Goal: Task Accomplishment & Management: Manage account settings

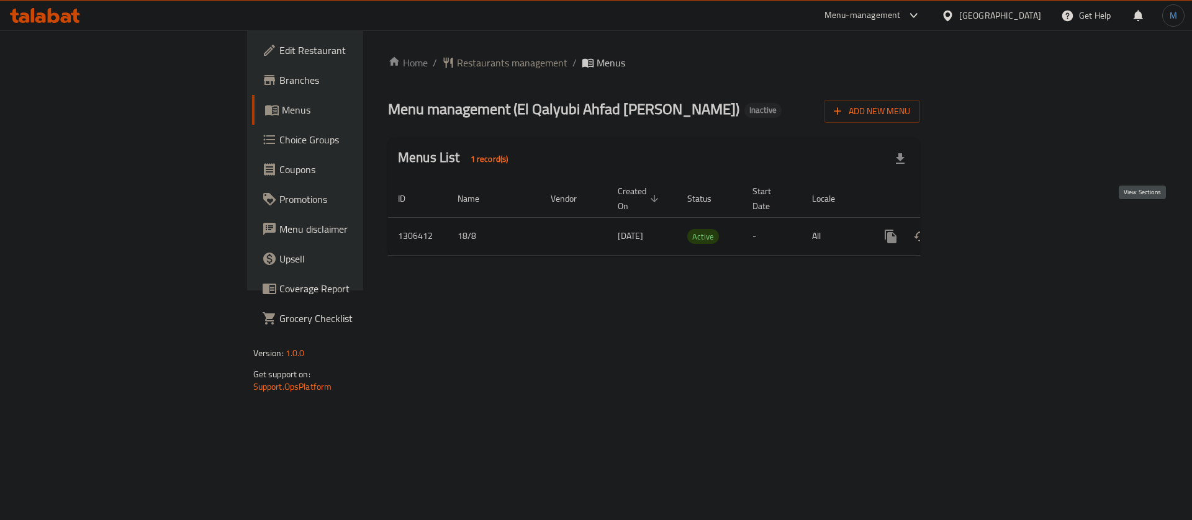
click at [995, 222] on link "enhanced table" at bounding box center [980, 237] width 30 height 30
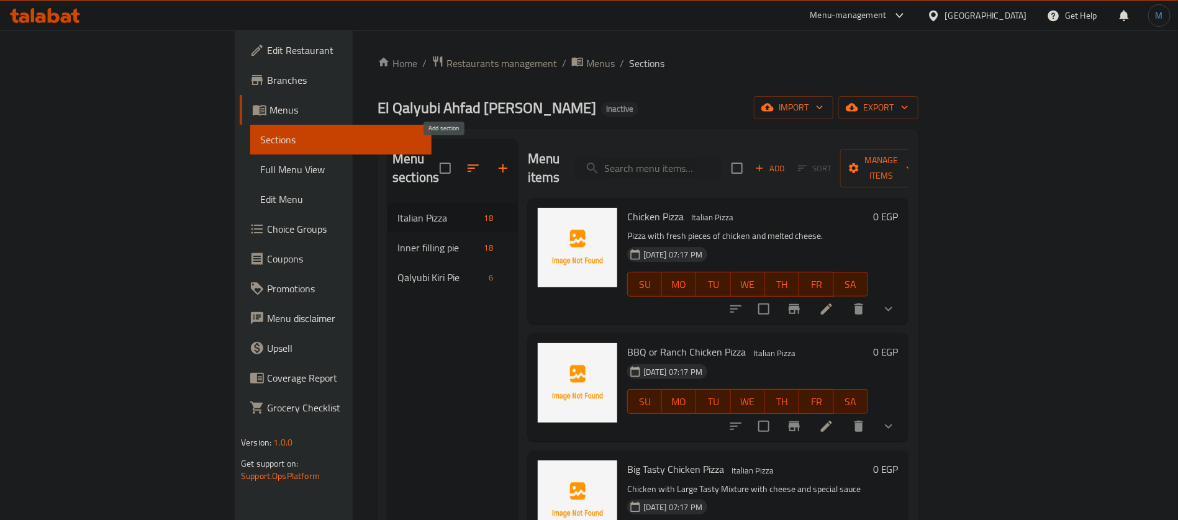
click at [488, 153] on button "button" at bounding box center [503, 168] width 30 height 30
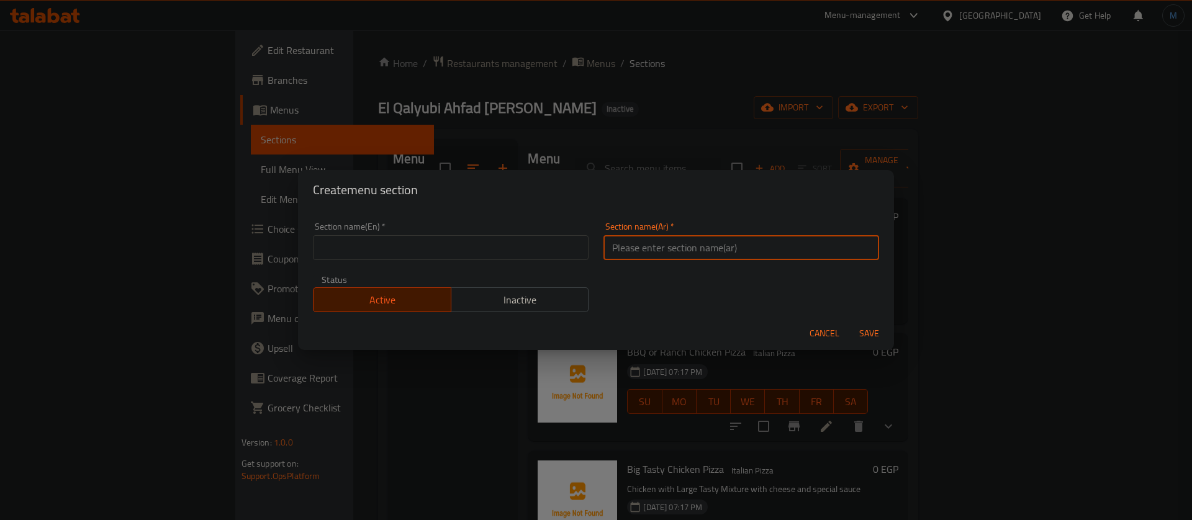
click at [748, 256] on input "text" at bounding box center [741, 247] width 276 height 25
type input "[PERSON_NAME]"
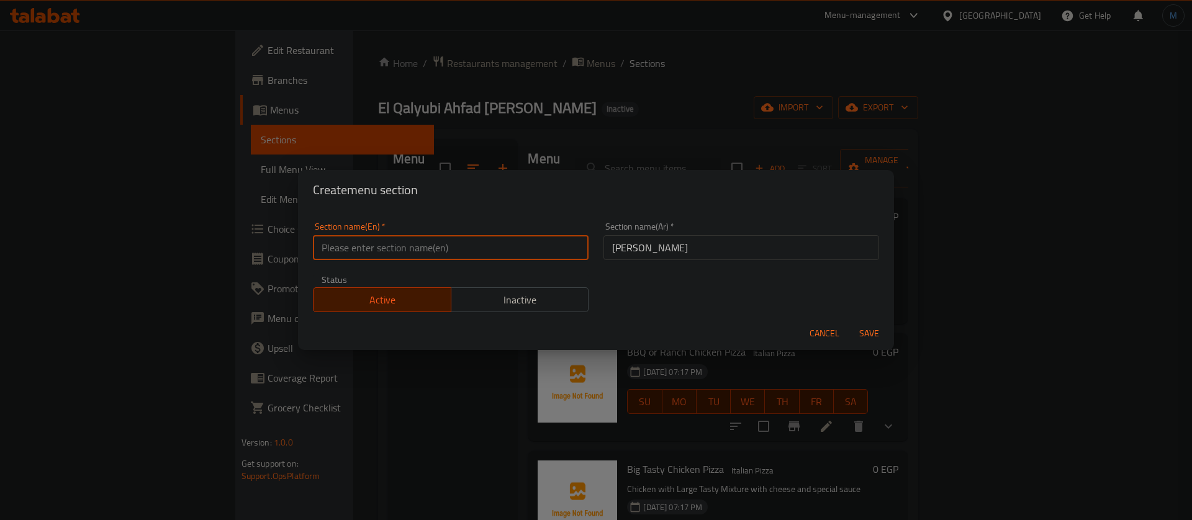
click at [482, 251] on input "text" at bounding box center [451, 247] width 276 height 25
paste input "Sweet crepe"
type input "Sweet Crepe"
click at [849, 322] on button "Save" at bounding box center [869, 333] width 40 height 23
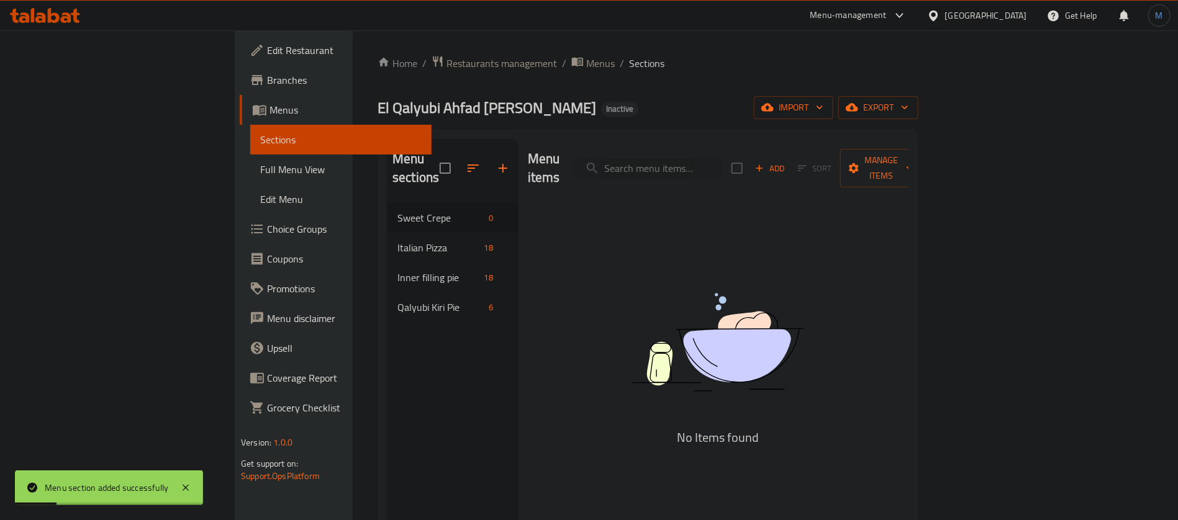
click at [840, 168] on span "Sort" at bounding box center [815, 168] width 50 height 19
click at [790, 159] on button "Add" at bounding box center [770, 168] width 40 height 19
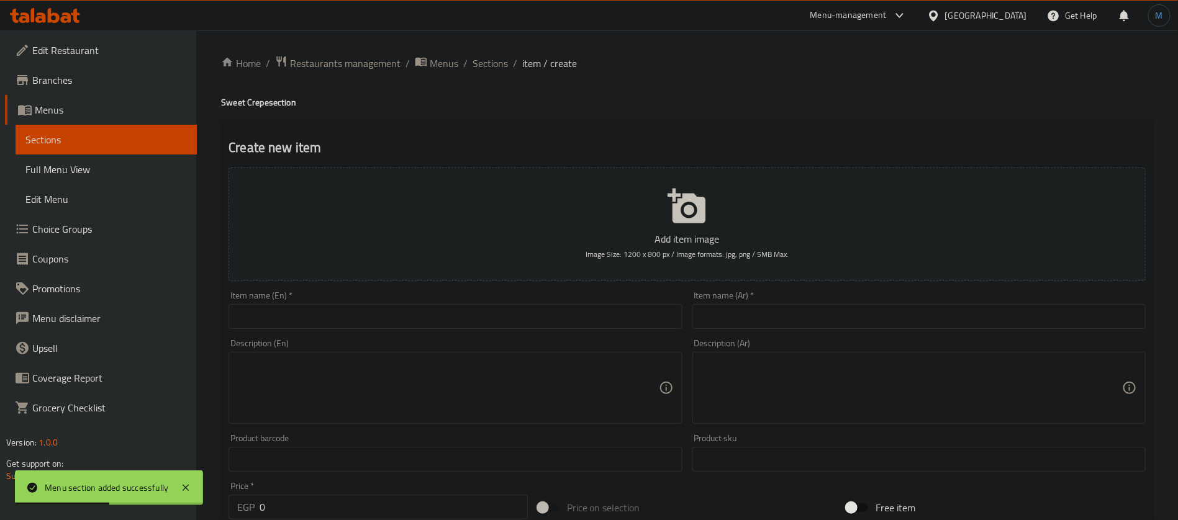
click at [864, 325] on input "text" at bounding box center [918, 316] width 453 height 25
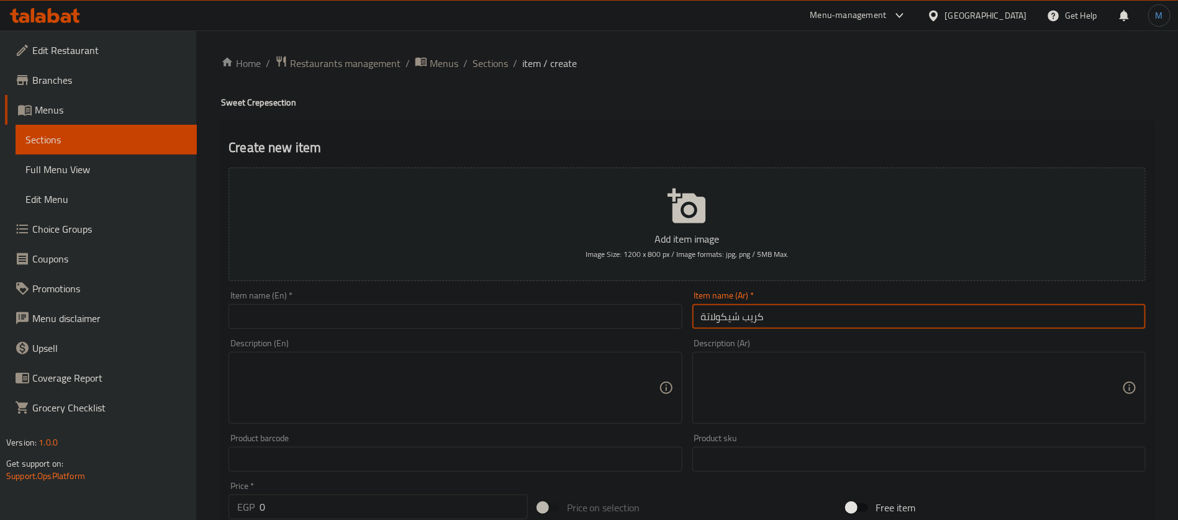
type input "كريب شيكولاتة"
click at [383, 313] on input "text" at bounding box center [454, 316] width 453 height 25
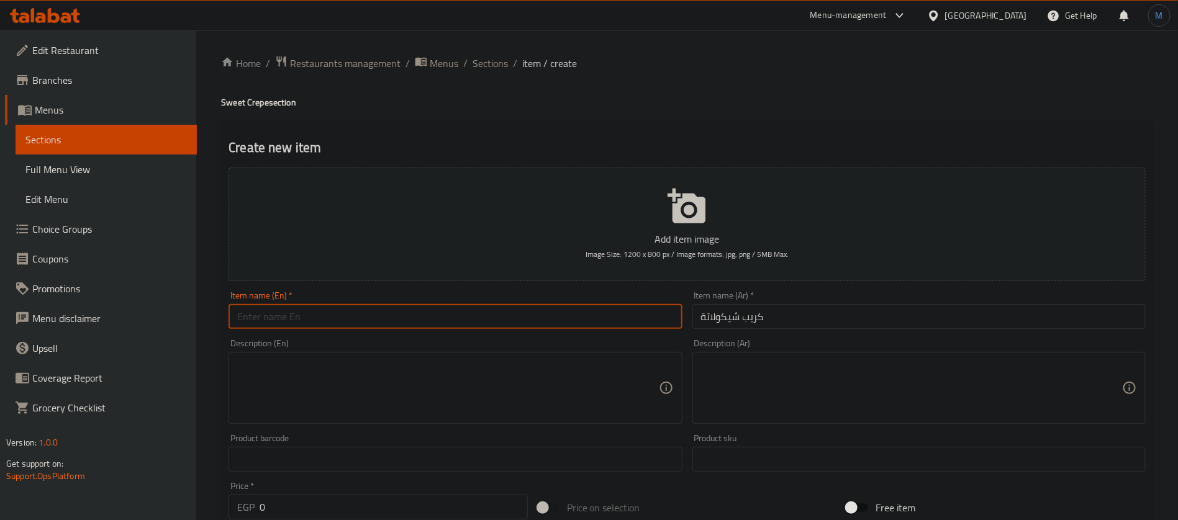
paste input "Chocolate crepe"
type input "Chocolate Crepe"
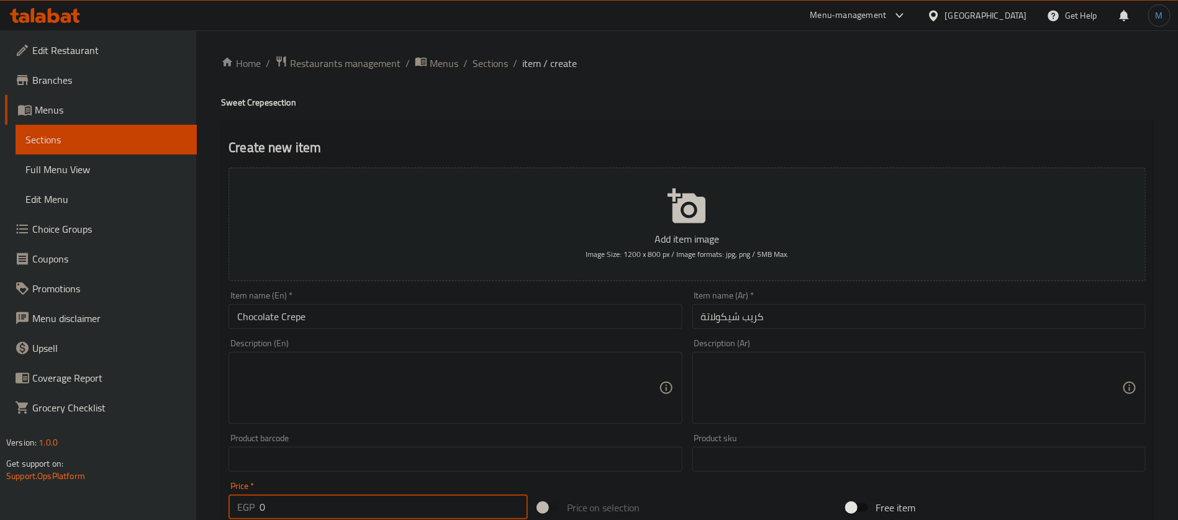
click at [411, 498] on input "0" at bounding box center [393, 507] width 268 height 25
type input "57"
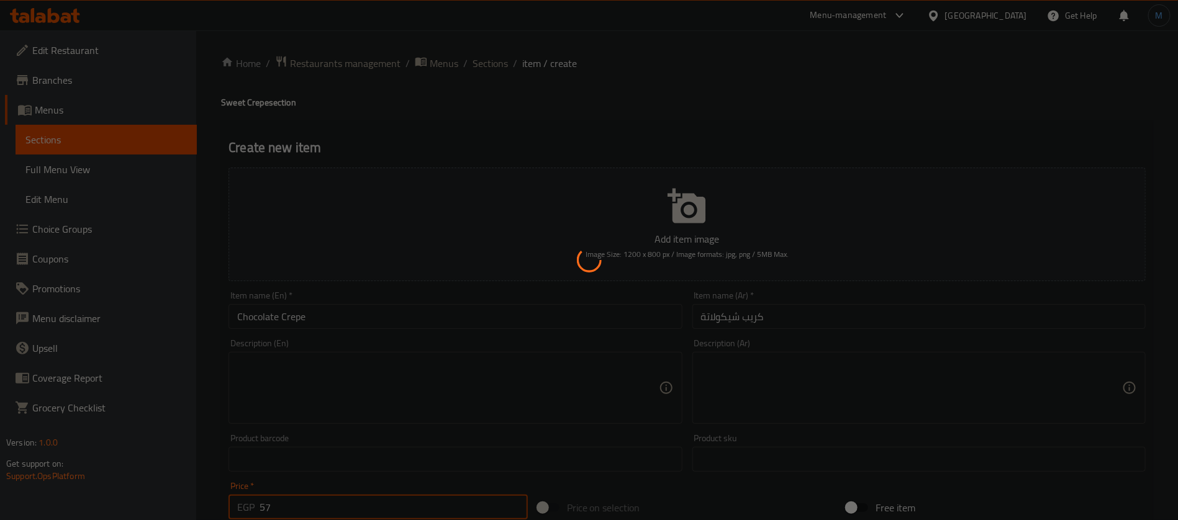
type input "0"
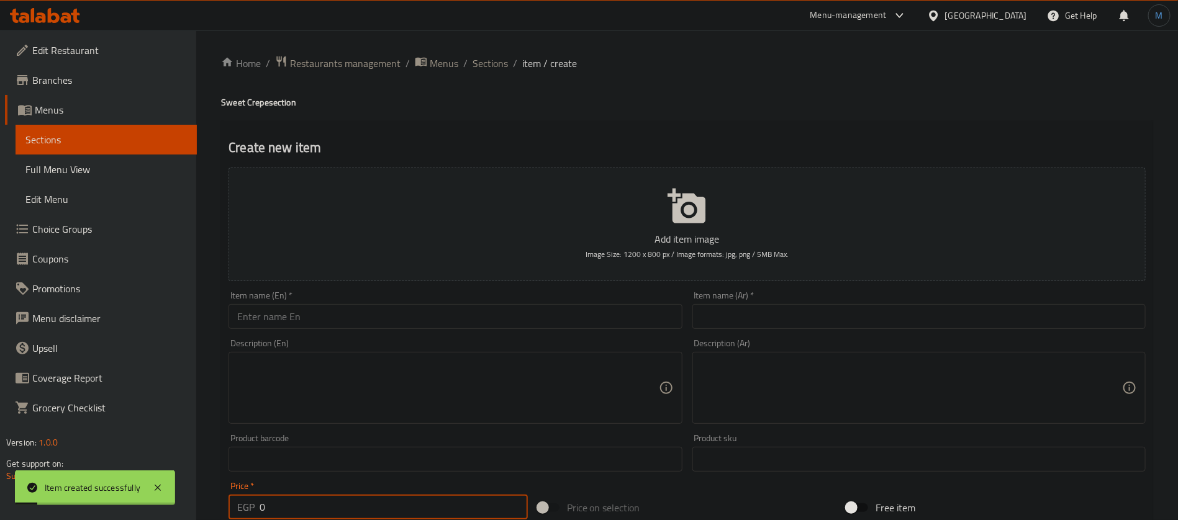
click at [769, 323] on input "text" at bounding box center [918, 316] width 453 height 25
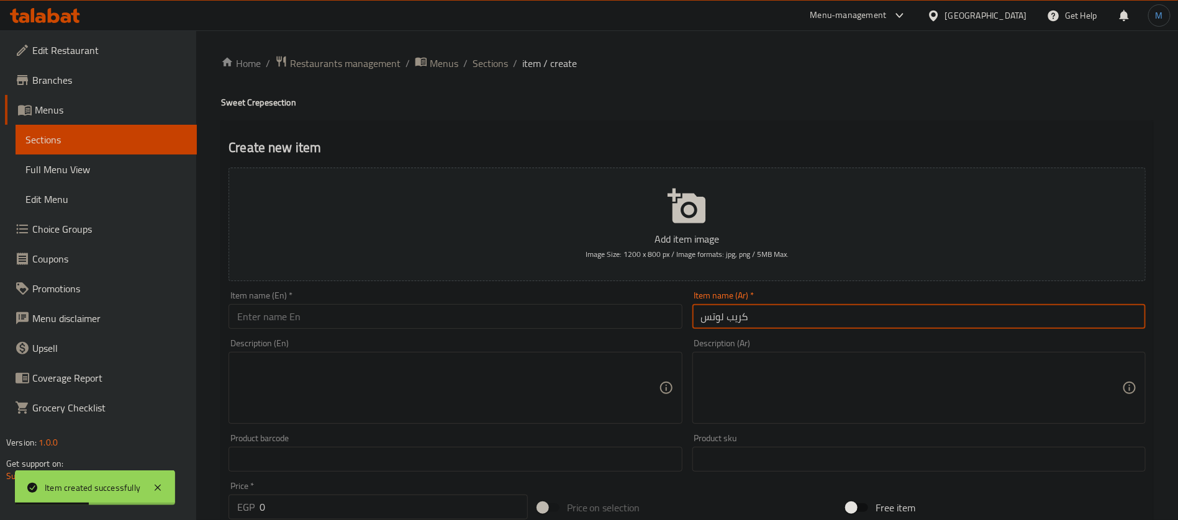
type input "كريب لوتس"
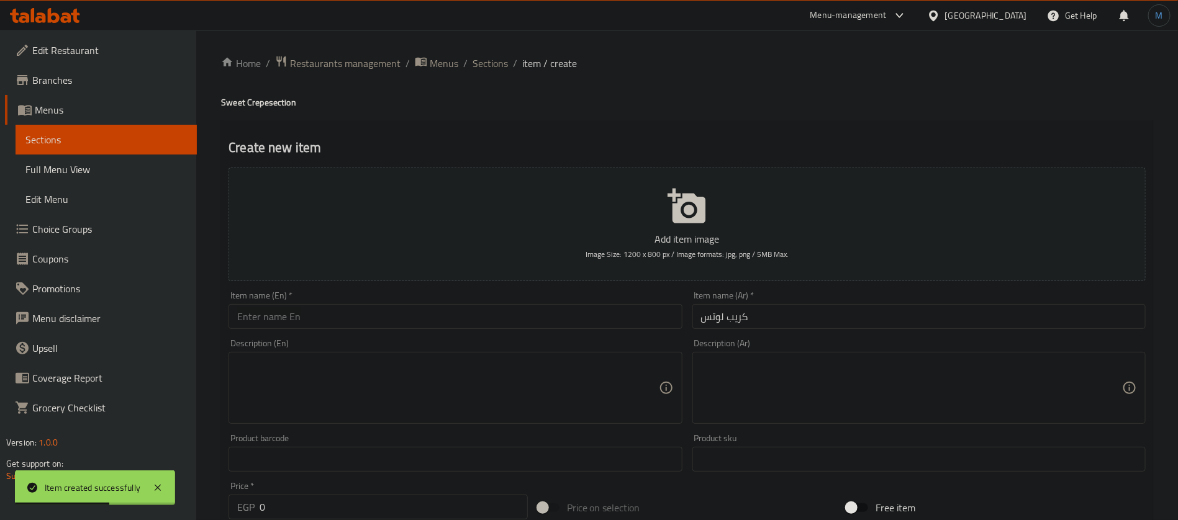
click at [369, 303] on div "Item name (En)   * Item name (En) *" at bounding box center [454, 310] width 453 height 38
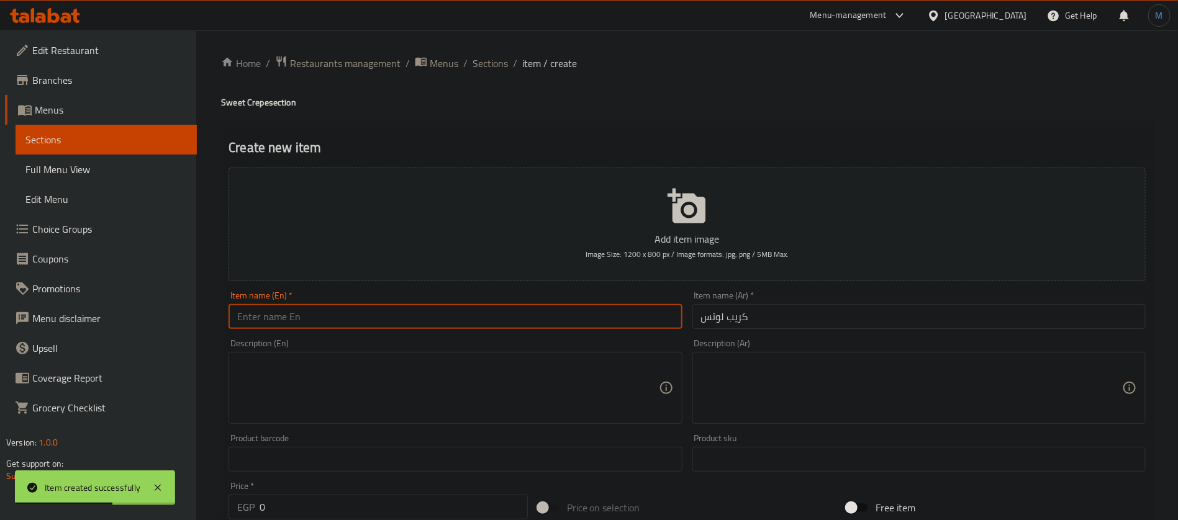
click at [367, 312] on input "text" at bounding box center [454, 316] width 453 height 25
paste input "Lotus crepe"
type input "Lotus Crepe"
click at [340, 505] on input "0" at bounding box center [393, 507] width 268 height 25
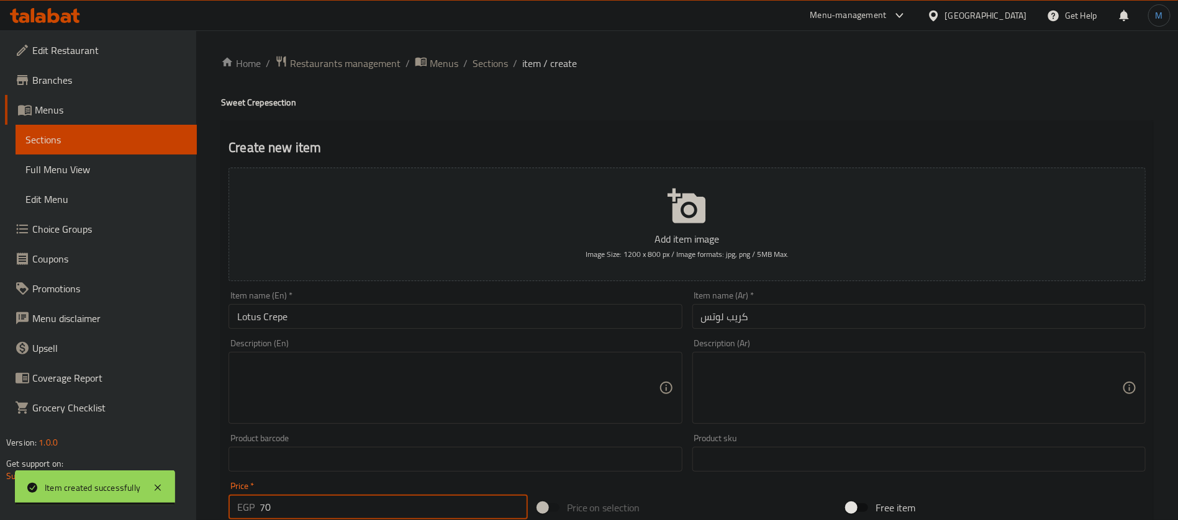
type input "70"
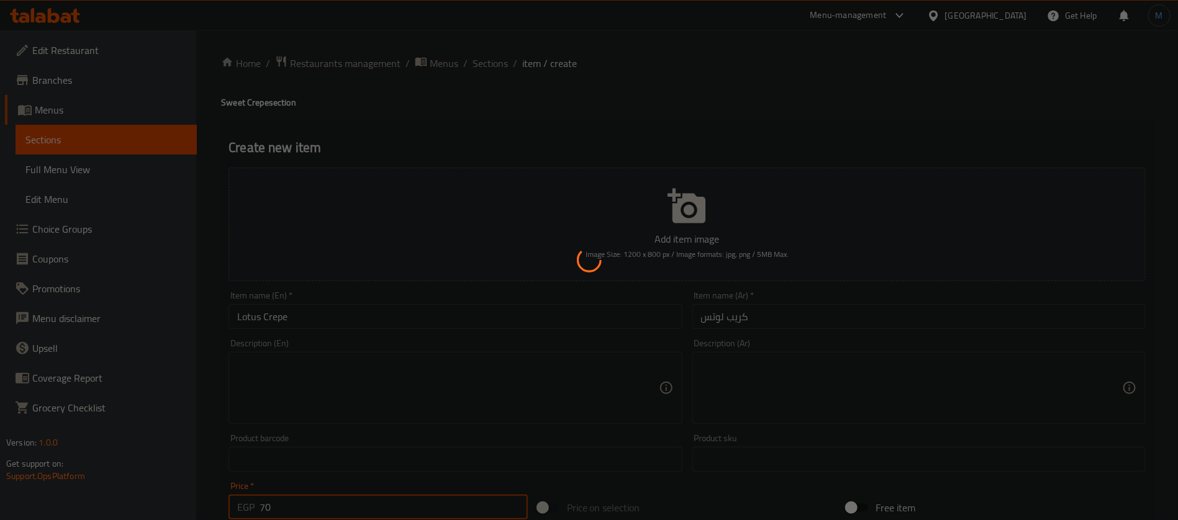
type input "0"
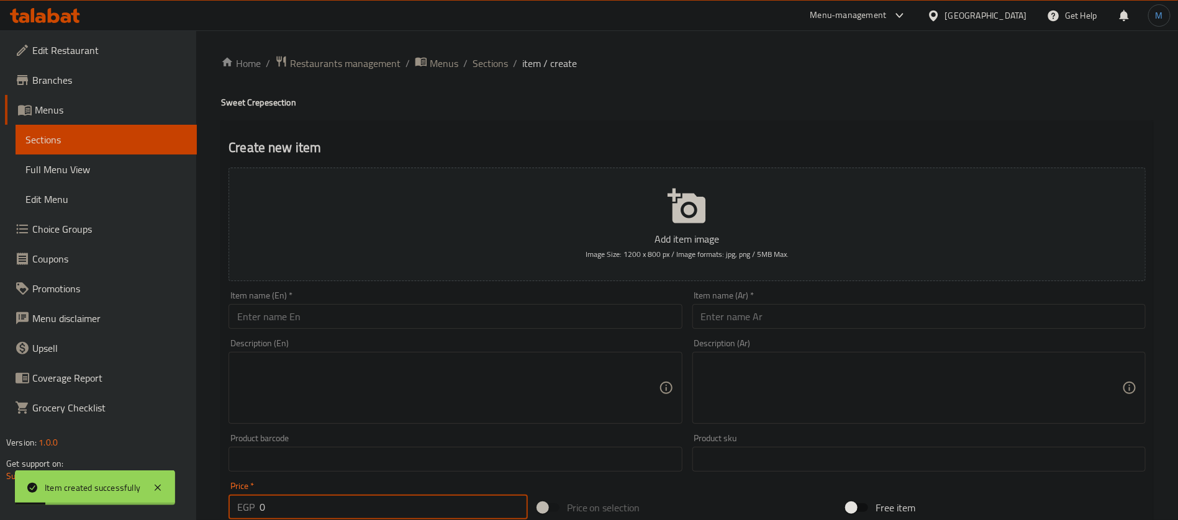
click at [793, 316] on input "text" at bounding box center [918, 316] width 453 height 25
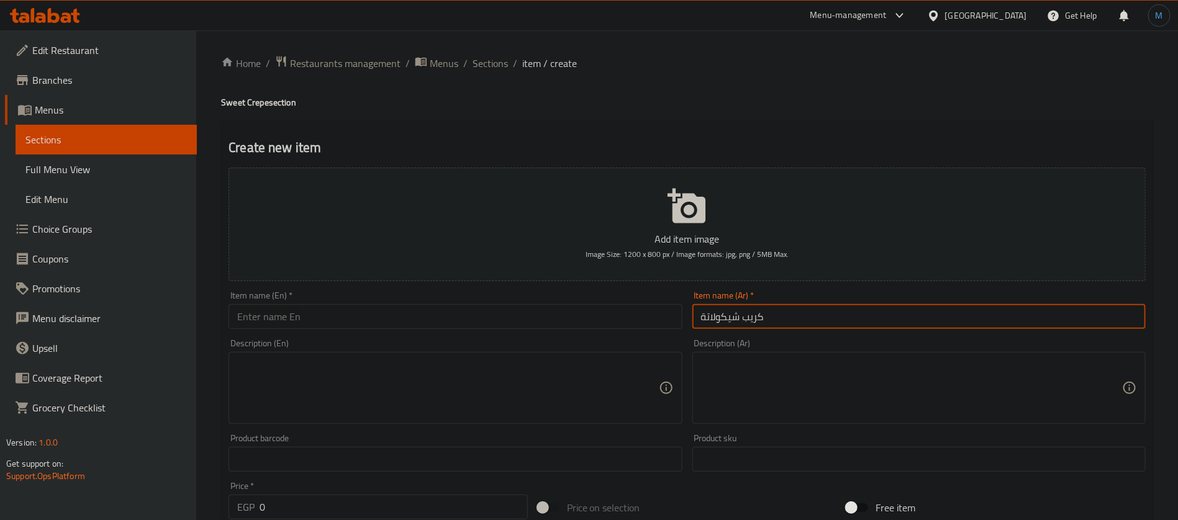
type input "كريب شيكولاتة هوهوز"
click at [532, 320] on input "text" at bounding box center [454, 316] width 453 height 25
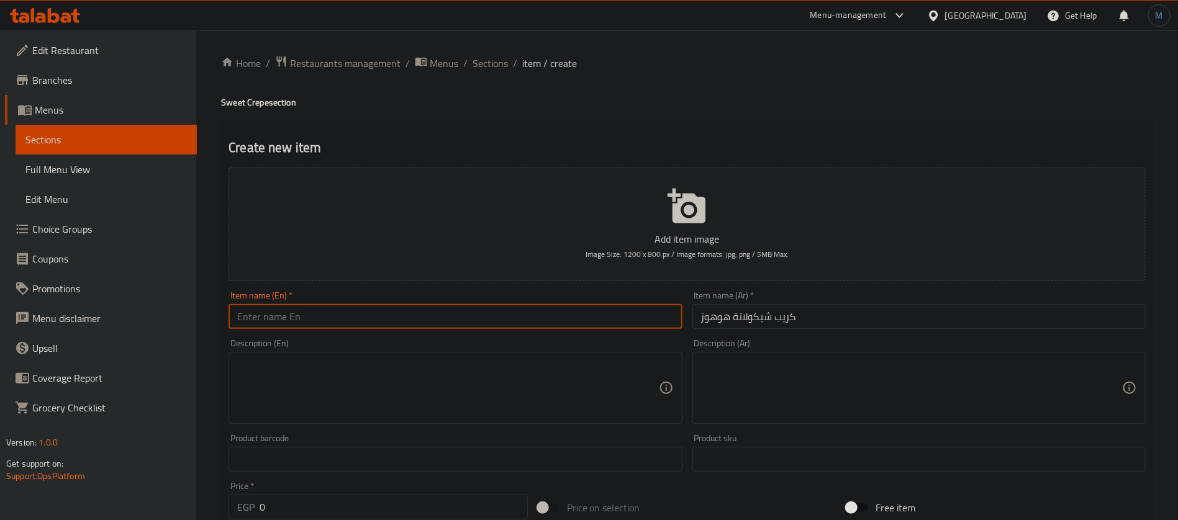
paste input "HoHos Chocolate Crepe"
click at [532, 320] on input "Ho Hos Chocolate Crepe" at bounding box center [454, 316] width 453 height 25
type input "HoHos Chocolate Crepe"
click at [327, 505] on input "0" at bounding box center [393, 507] width 268 height 25
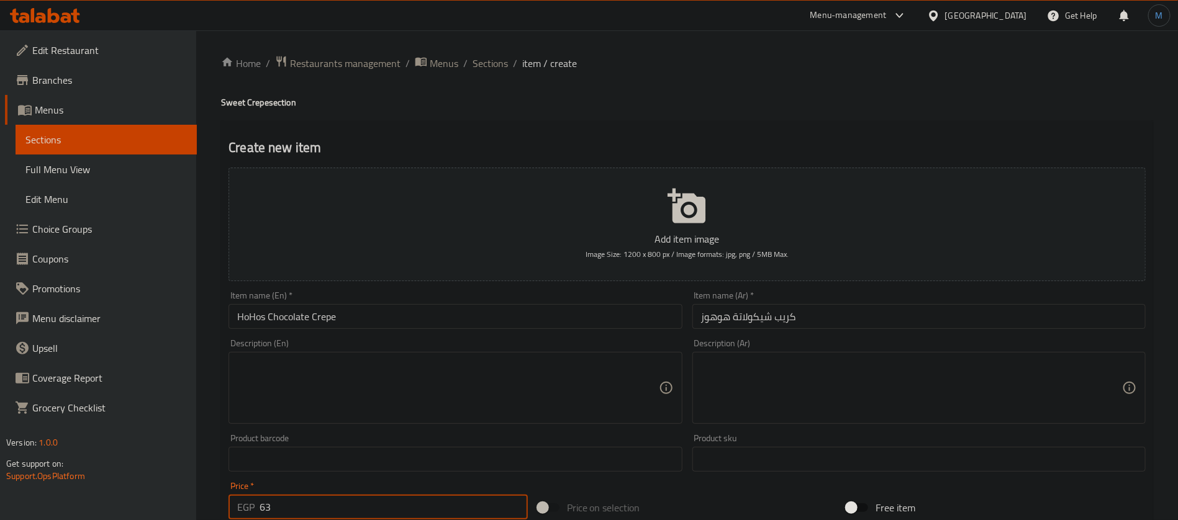
type input "63"
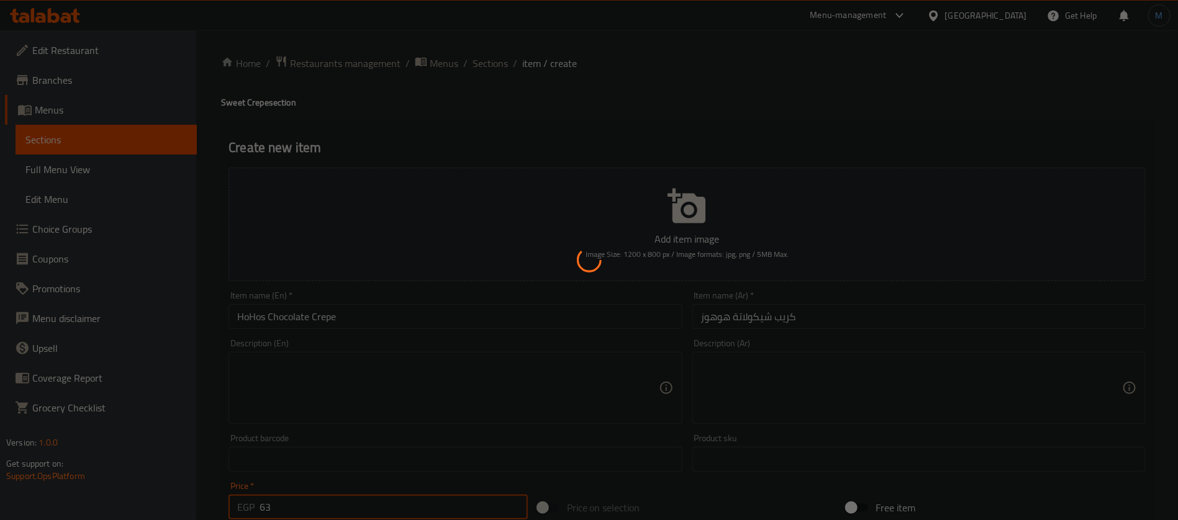
type input "0"
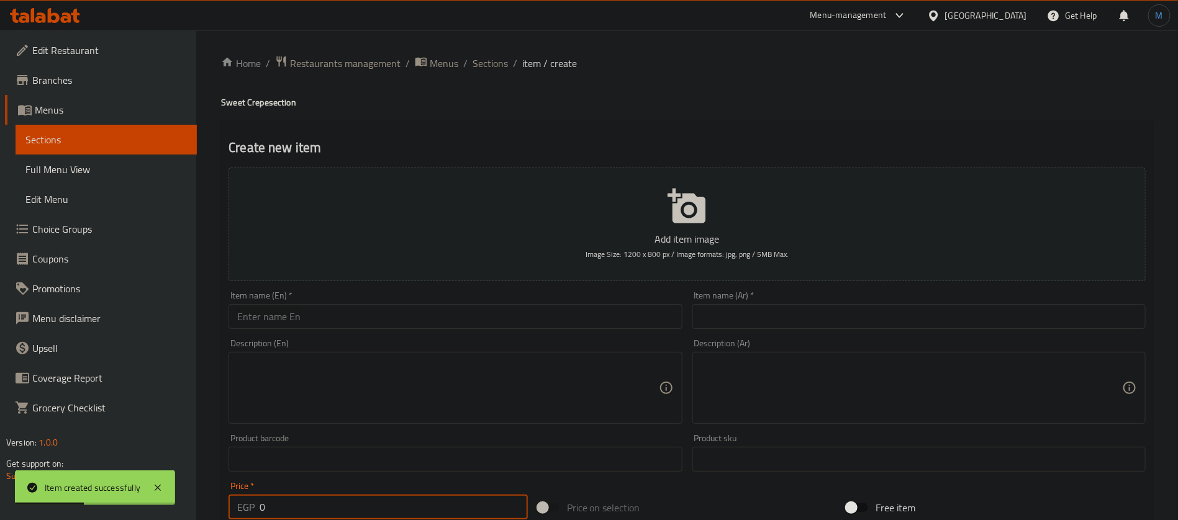
paste input "number"
type input "0"
click at [777, 290] on div "Item name (Ar)   * Item name (Ar) *" at bounding box center [918, 310] width 463 height 48
drag, startPoint x: 774, startPoint y: 298, endPoint x: 770, endPoint y: 317, distance: 19.0
click at [773, 301] on div "Item name (Ar)   * Item name (Ar) *" at bounding box center [918, 310] width 453 height 38
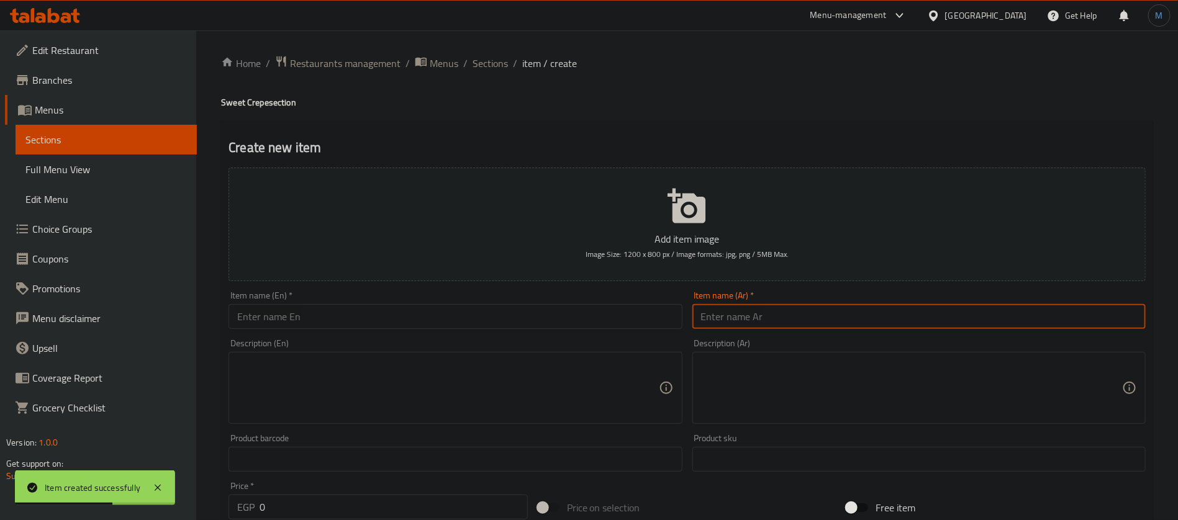
click at [770, 317] on input "text" at bounding box center [918, 316] width 453 height 25
paste input "كريب شيكولاتة توينكيز او بوريو"
type input "كريب شيكولاتة توينكيز او بوريو"
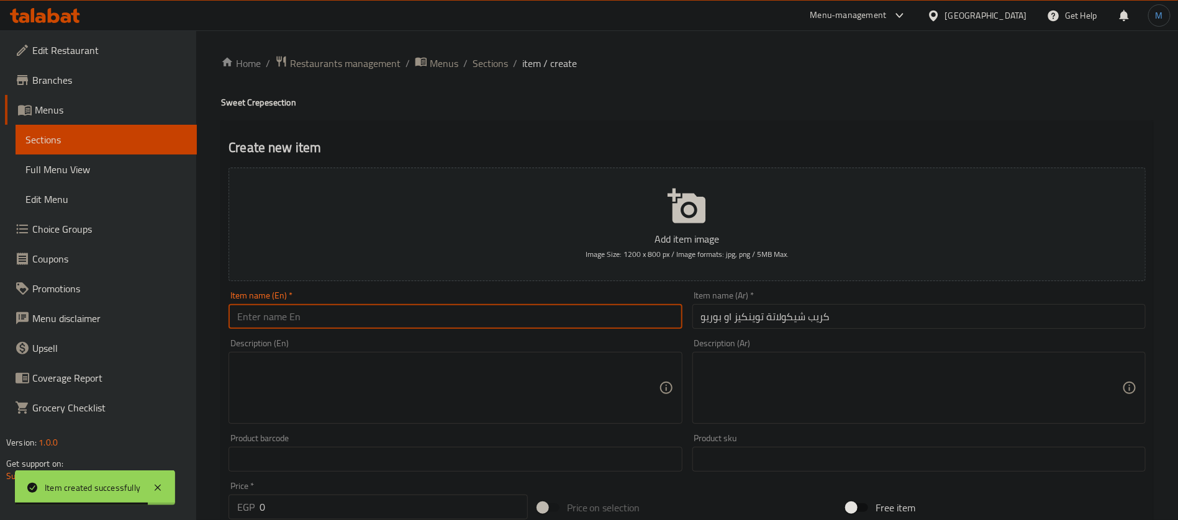
click at [495, 320] on input "text" at bounding box center [454, 316] width 453 height 25
paste input "Twinkies or Borio chocolate crepe"
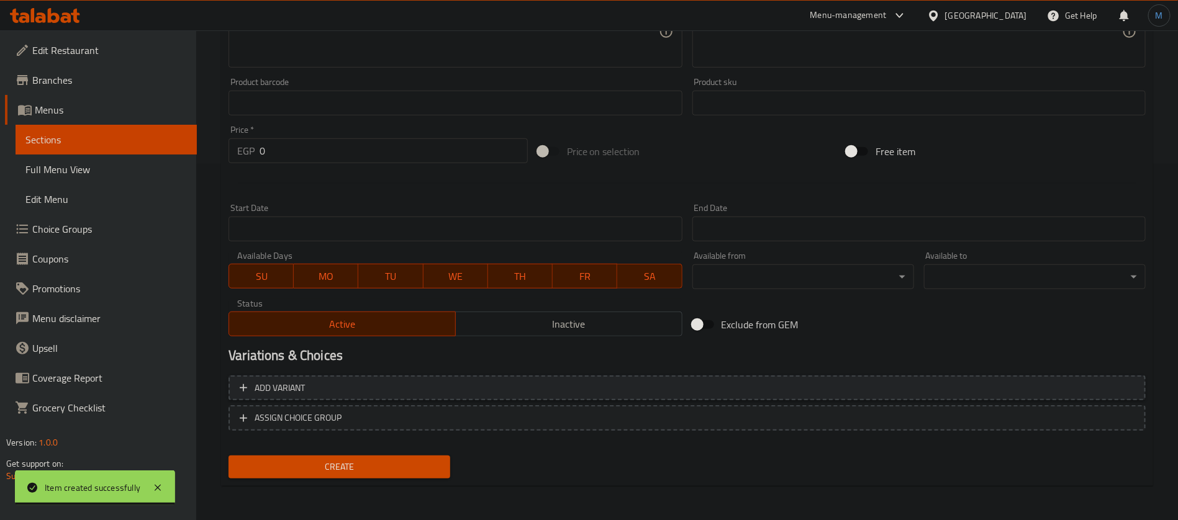
type input "Twinkies or Borio Chocolate Crepe"
click at [940, 391] on span "Add variant" at bounding box center [687, 389] width 895 height 16
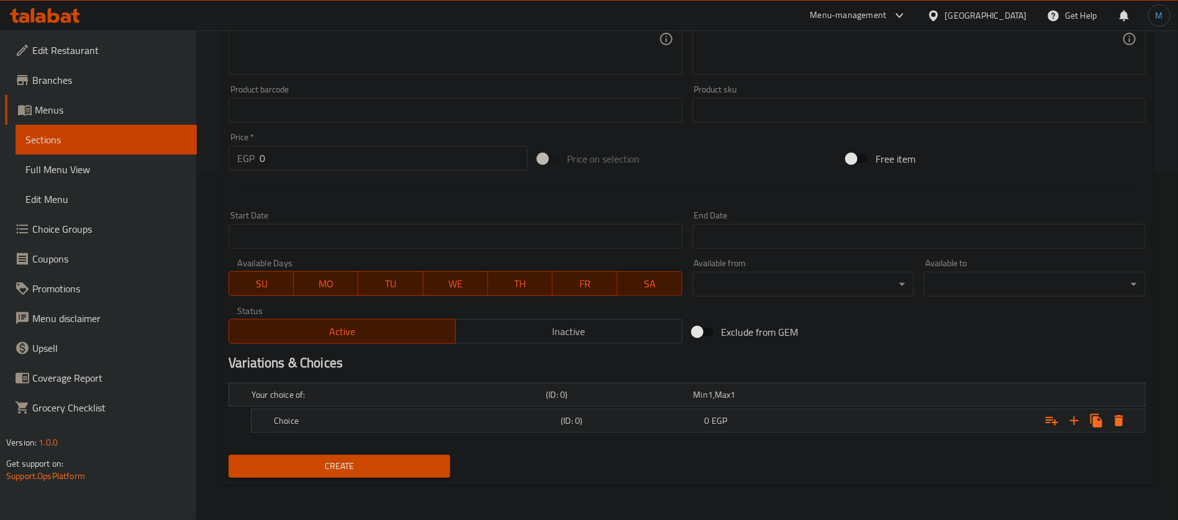
scroll to position [348, 0]
click at [1071, 420] on icon "Expand" at bounding box center [1073, 422] width 15 height 15
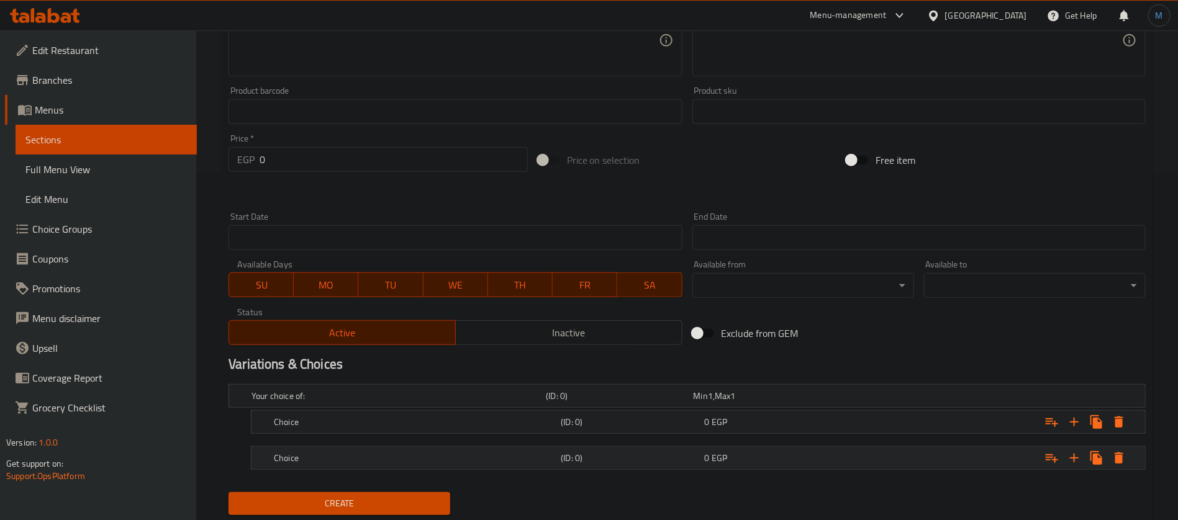
click at [703, 405] on div "0 EGP" at bounding box center [764, 395] width 147 height 17
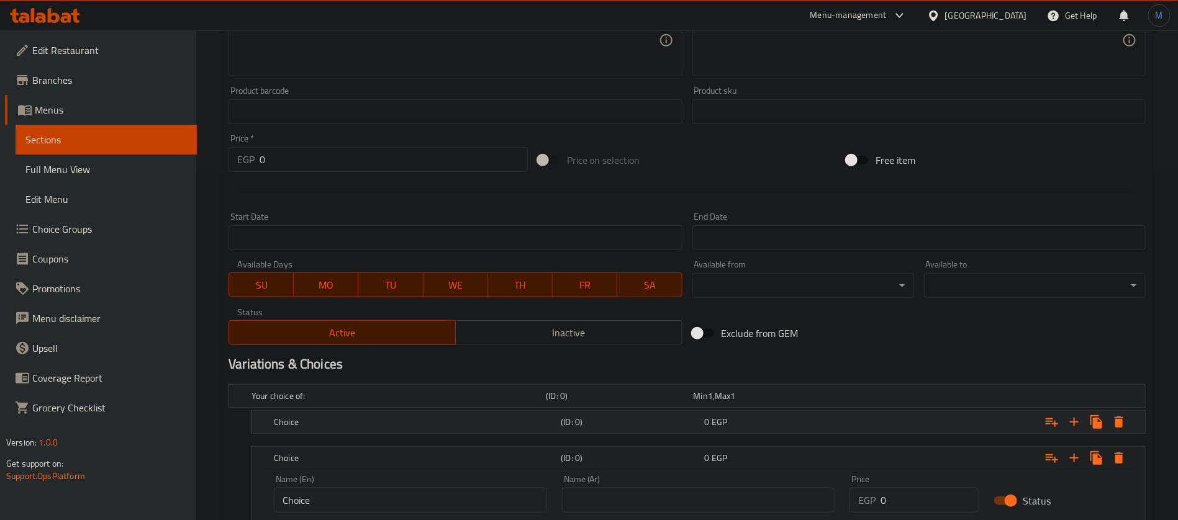
click at [710, 410] on div "Choice (ID: 0) 0 EGP" at bounding box center [690, 395] width 883 height 27
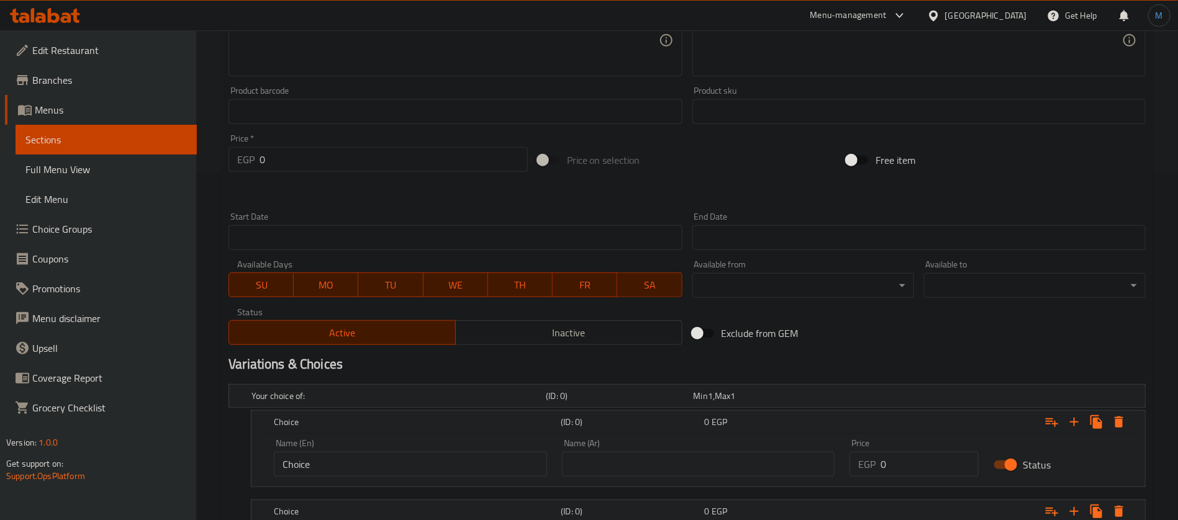
click at [952, 451] on div "Price EGP 0 Price" at bounding box center [913, 458] width 129 height 38
click at [941, 464] on input "0" at bounding box center [929, 464] width 98 height 25
type input "63"
click at [931, 366] on h2 "Variations & Choices" at bounding box center [686, 364] width 917 height 19
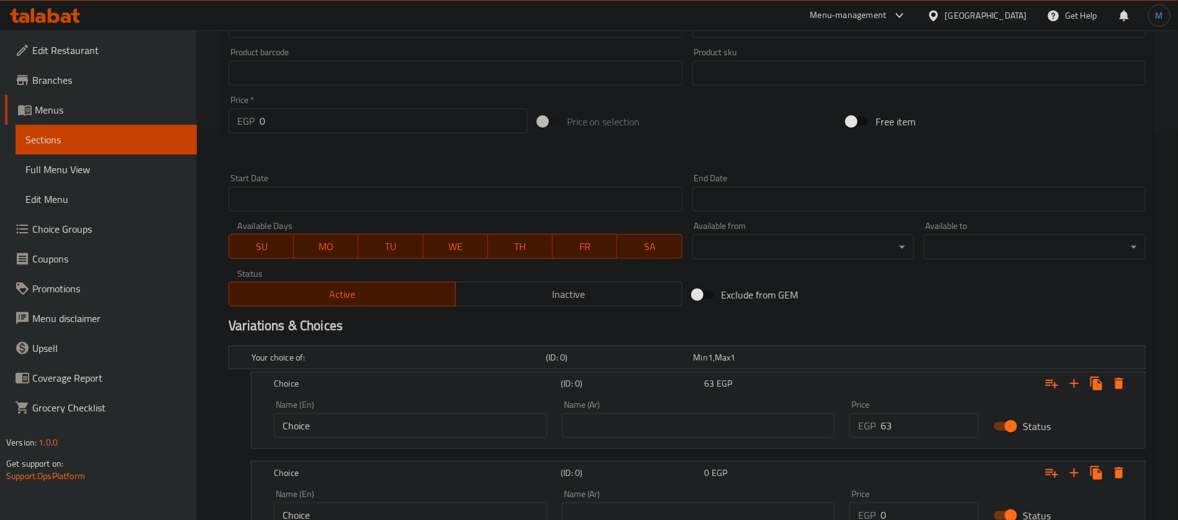
scroll to position [490, 0]
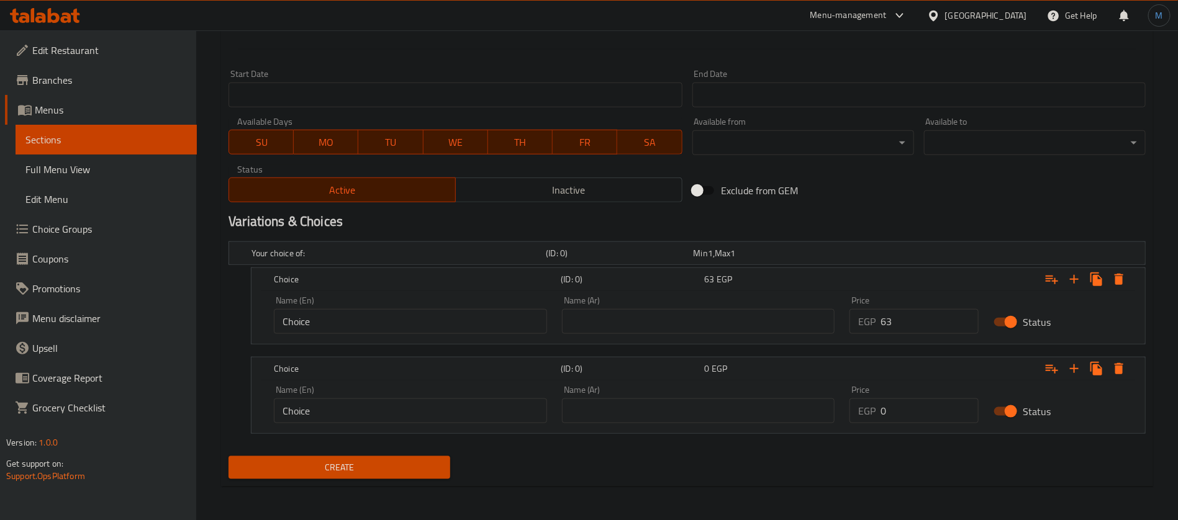
click at [908, 414] on input "0" at bounding box center [929, 411] width 98 height 25
paste input "63"
type input "63"
click at [864, 194] on div "Exclude from GEM" at bounding box center [841, 191] width 309 height 34
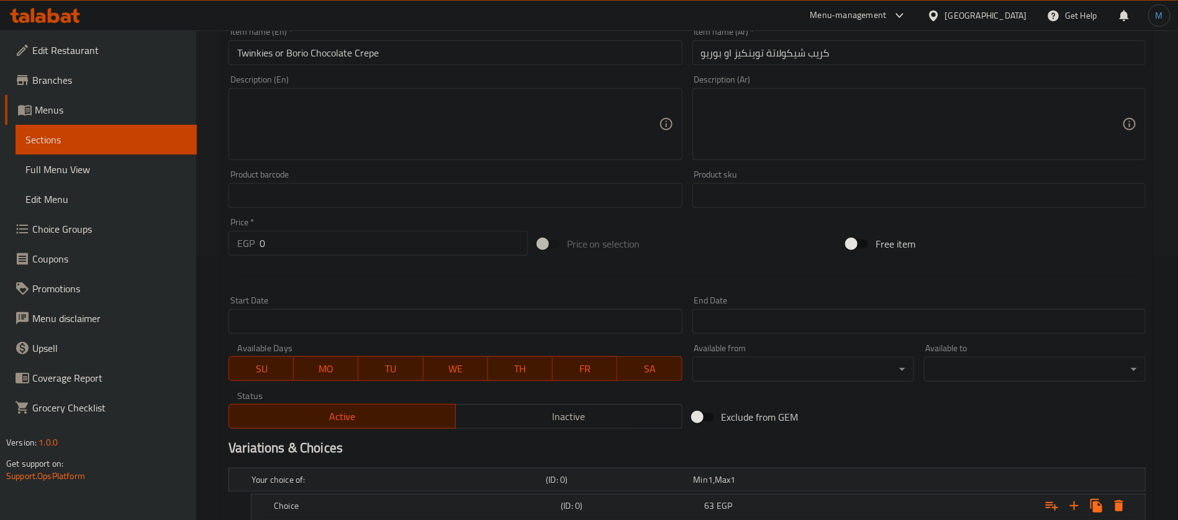
scroll to position [118, 0]
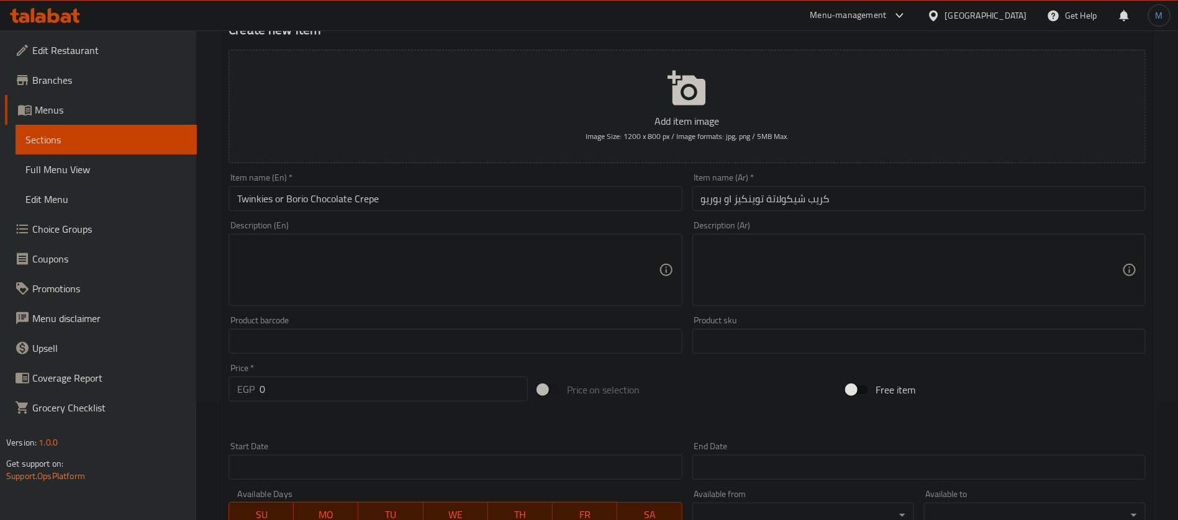
click at [763, 204] on input "كريب شيكولاتة توينكيز او بوريو" at bounding box center [918, 198] width 453 height 25
click at [755, 204] on input "كريب شيكولاتة توينكيز او بوريو" at bounding box center [918, 198] width 453 height 25
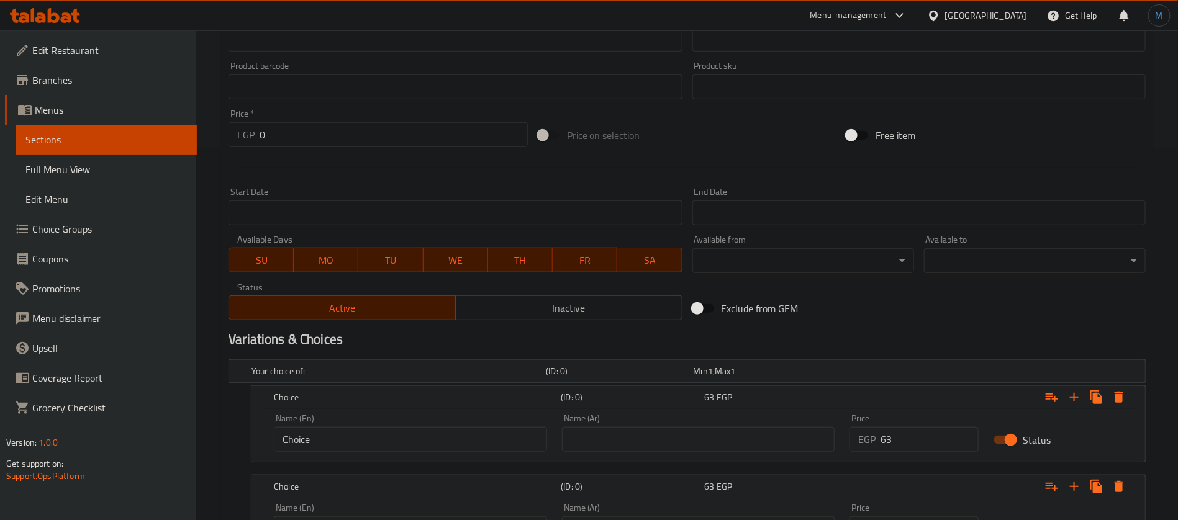
scroll to position [490, 0]
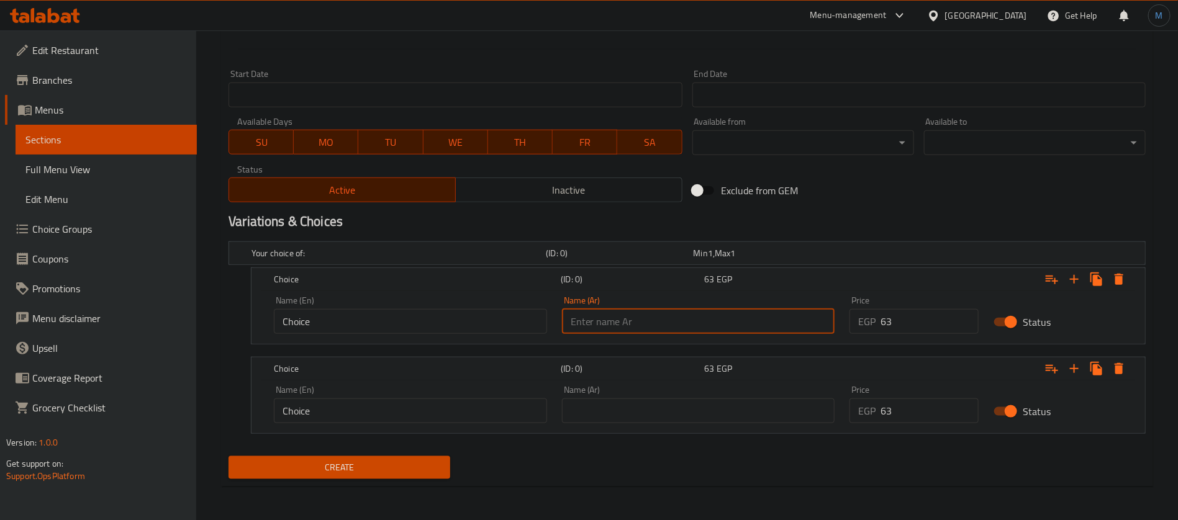
click at [692, 327] on input "text" at bounding box center [698, 321] width 273 height 25
paste input "توينكيز"
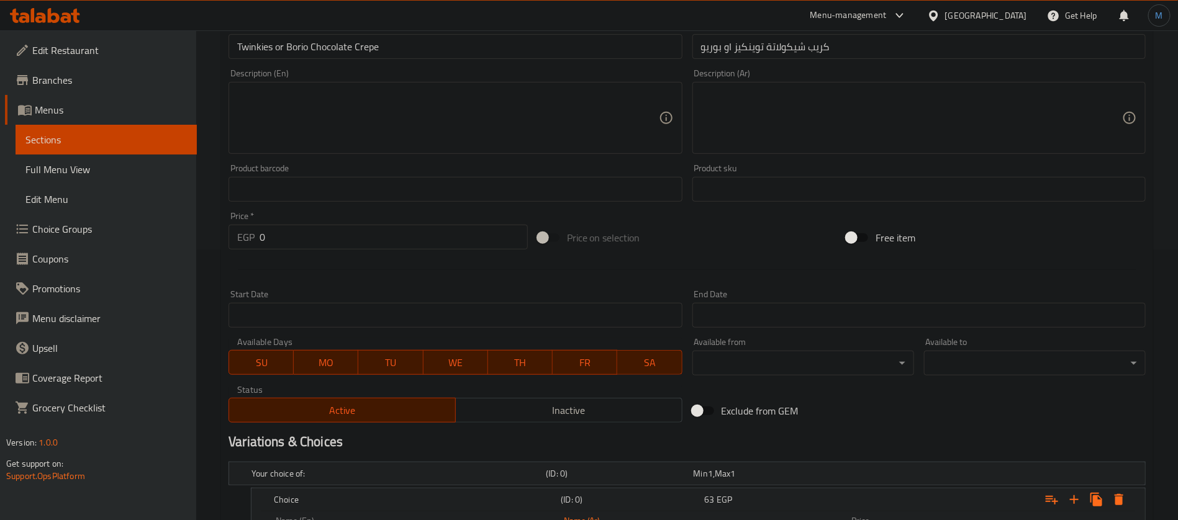
scroll to position [25, 0]
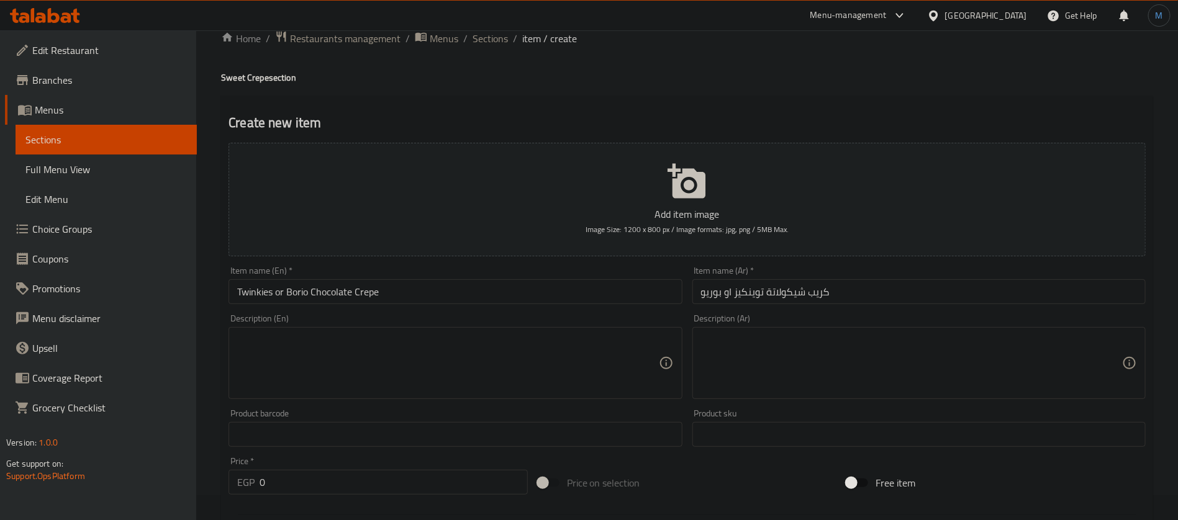
type input "توينكيز"
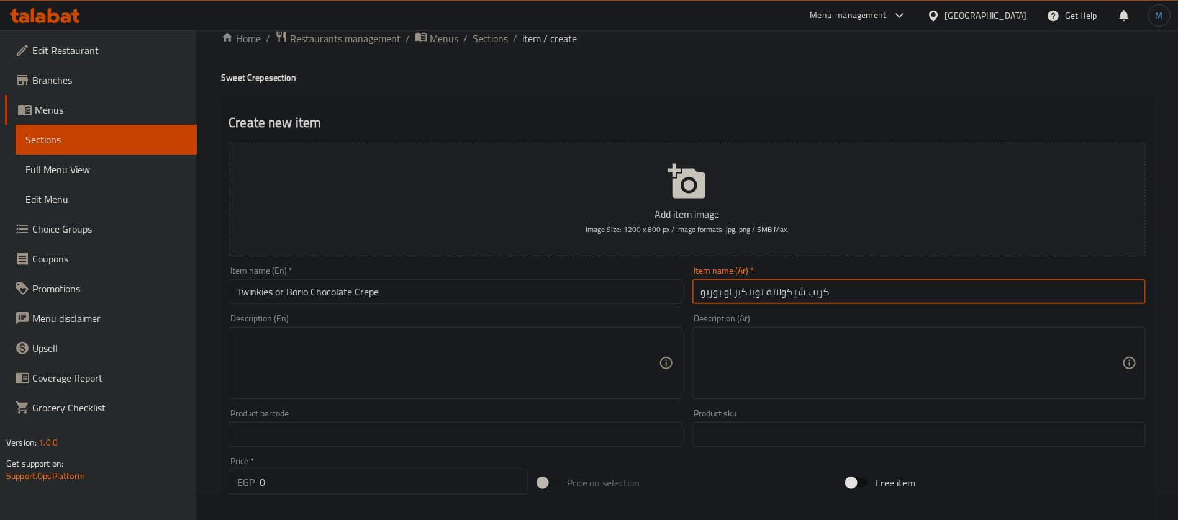
click at [708, 292] on input "كريب شيكولاتة توينكيز او بوريو" at bounding box center [918, 291] width 453 height 25
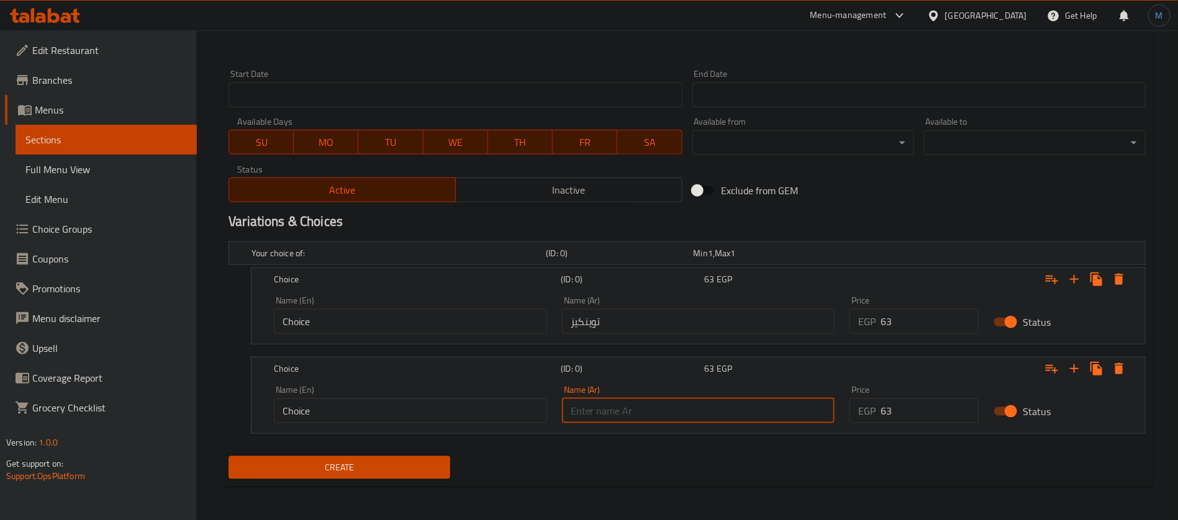
click at [635, 401] on input "text" at bounding box center [698, 411] width 273 height 25
paste input "بوريو"
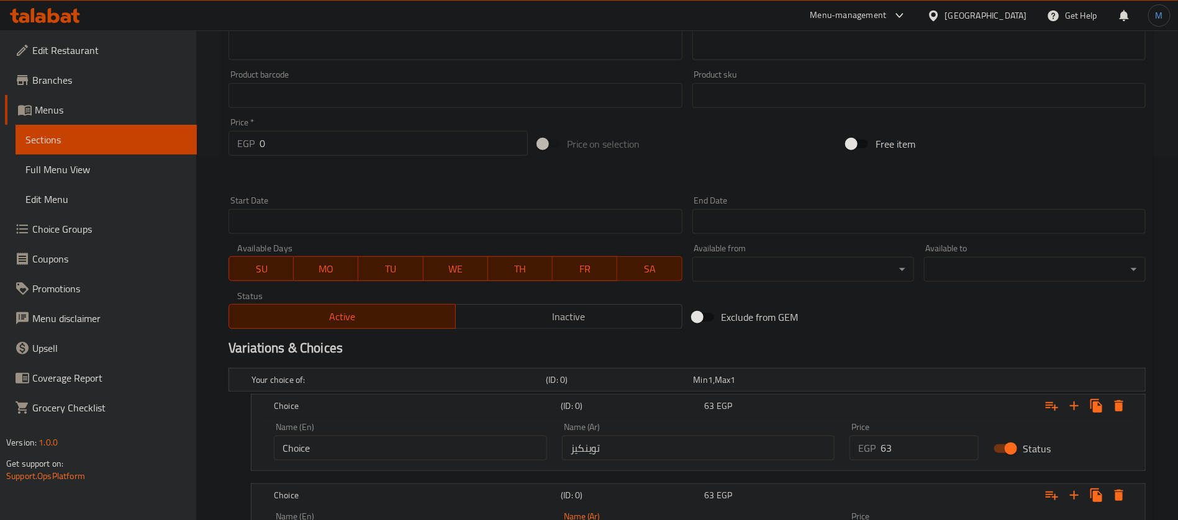
scroll to position [211, 0]
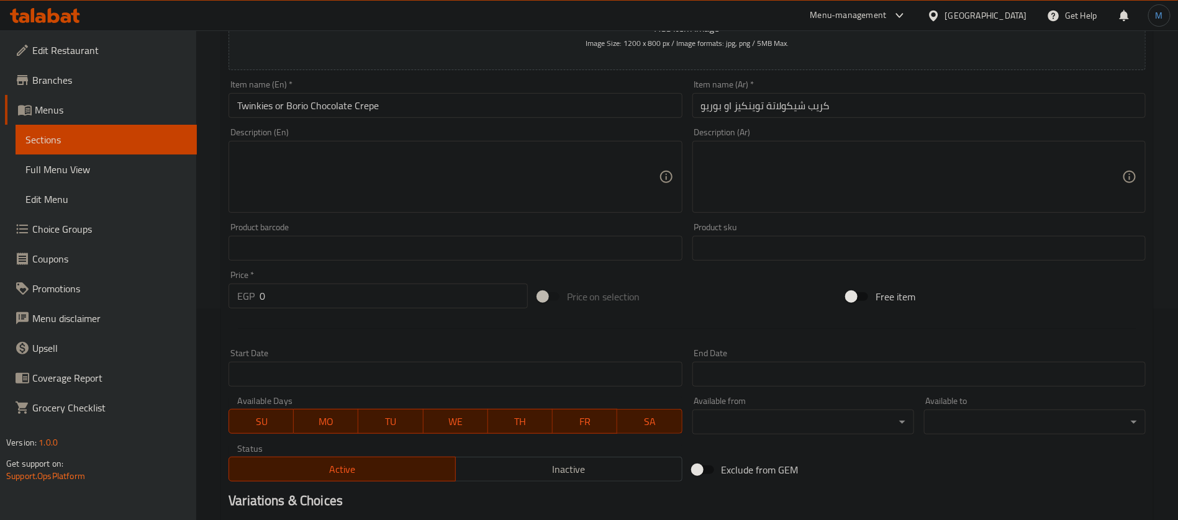
type input "بوريو"
click at [334, 106] on input "Twinkies or Borio Chocolate Crepe" at bounding box center [454, 105] width 453 height 25
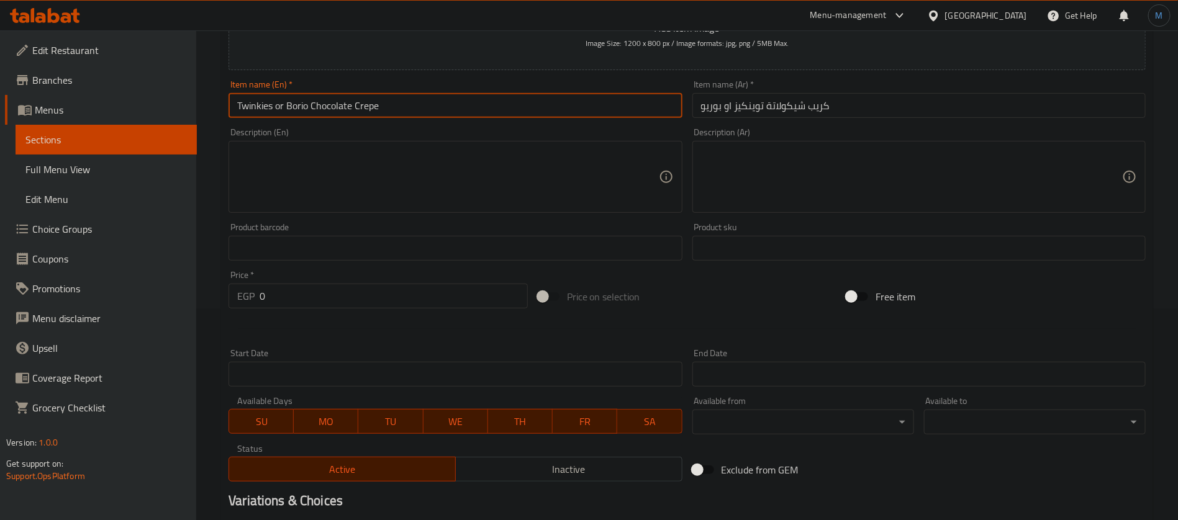
click at [261, 107] on input "Twinkies or Borio Chocolate Crepe" at bounding box center [454, 105] width 453 height 25
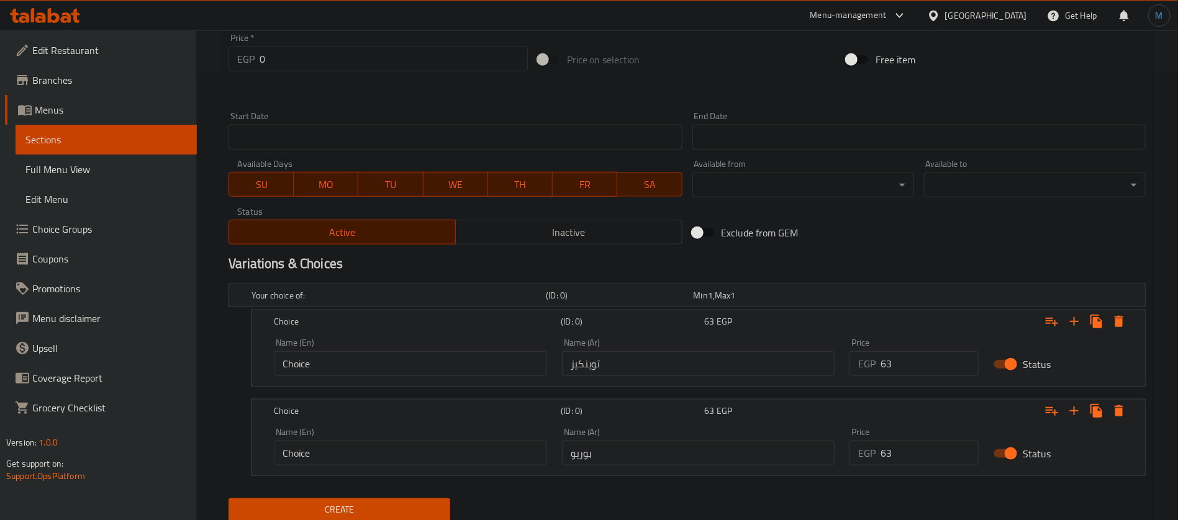
scroll to position [490, 0]
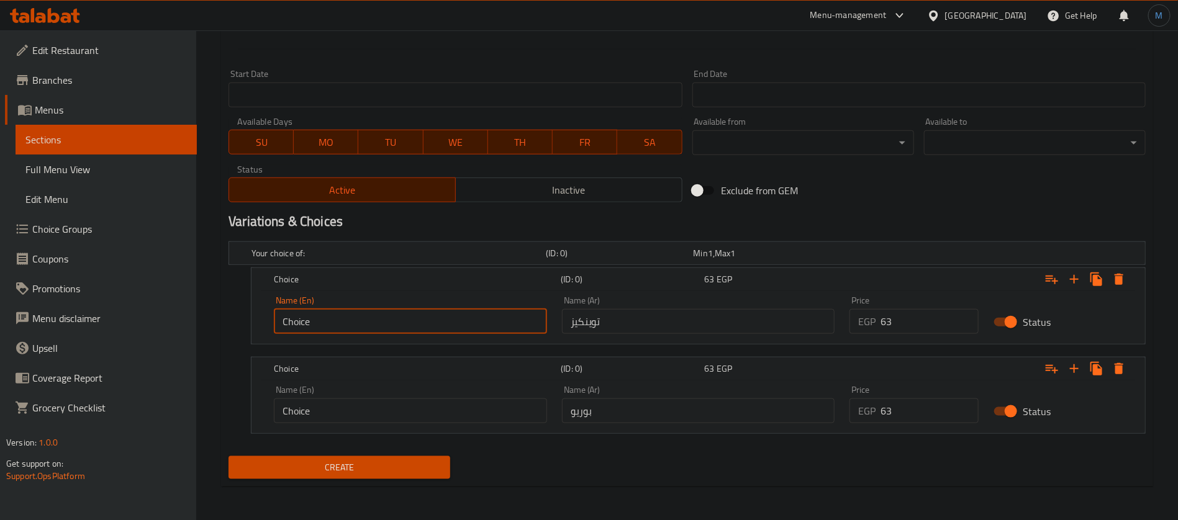
click at [366, 320] on input "Choice" at bounding box center [410, 321] width 273 height 25
paste input "Twinkies"
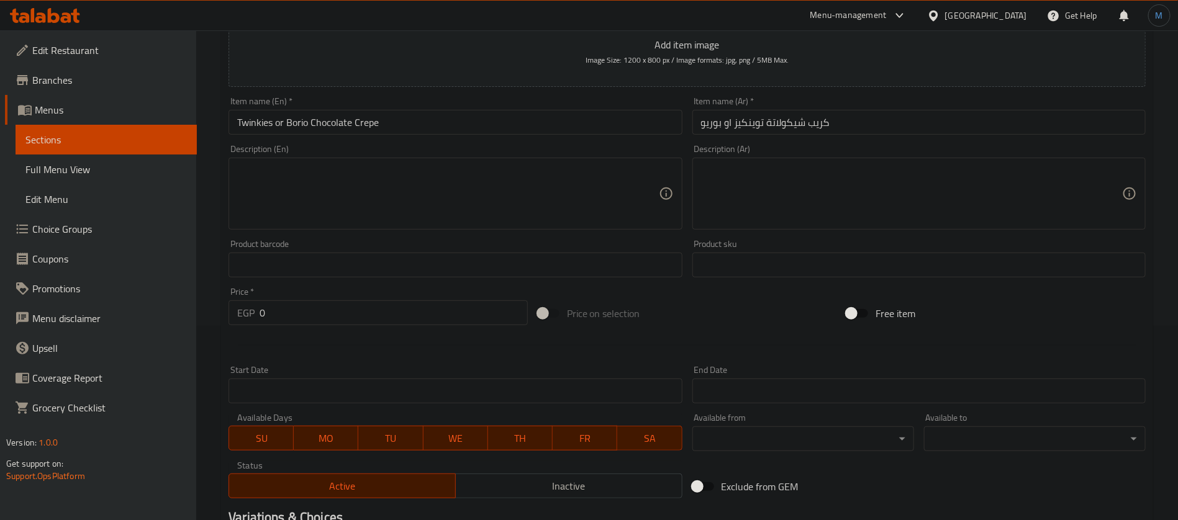
scroll to position [25, 0]
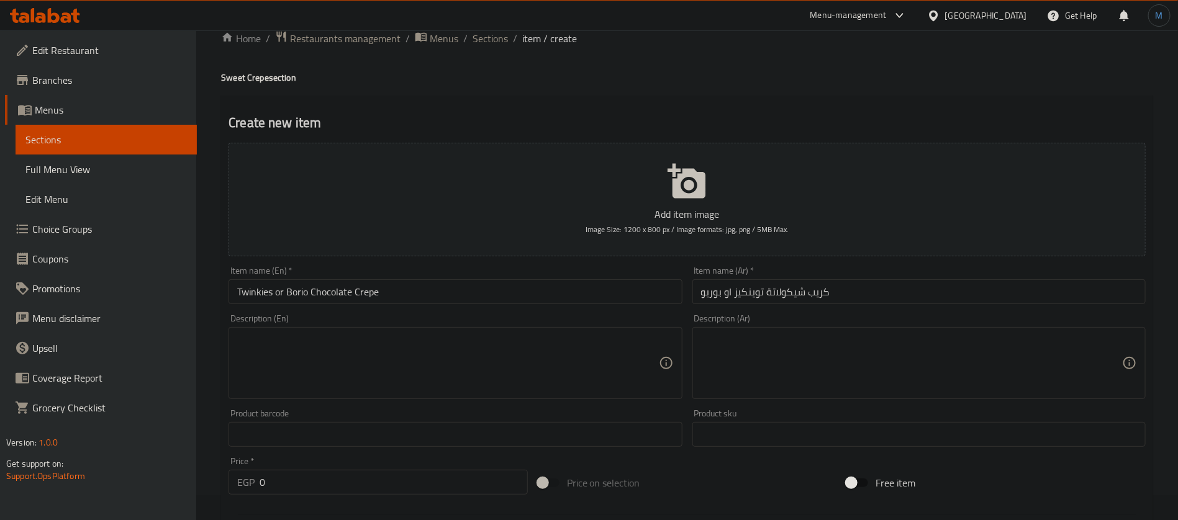
type input "Twinkies"
click at [305, 301] on input "Twinkies or Borio Chocolate Crepe" at bounding box center [454, 291] width 453 height 25
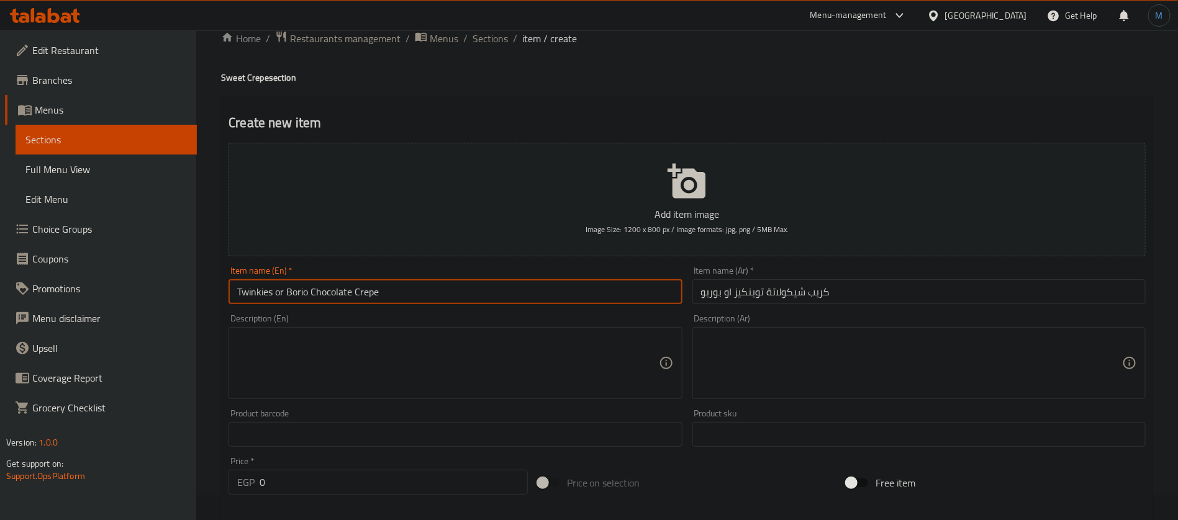
click at [305, 301] on input "Twinkies or Borio Chocolate Crepe" at bounding box center [454, 291] width 453 height 25
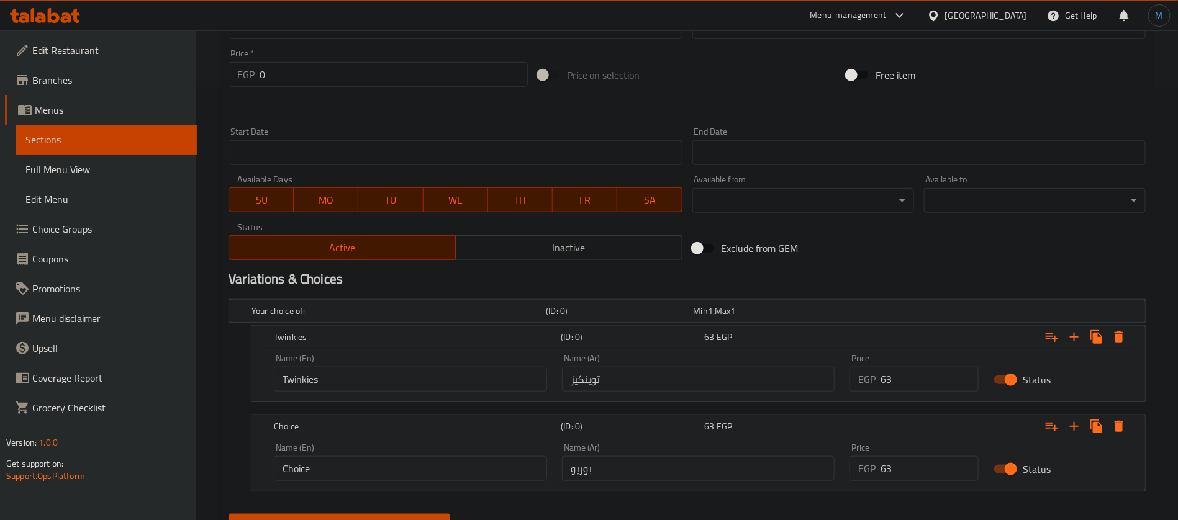
scroll to position [490, 0]
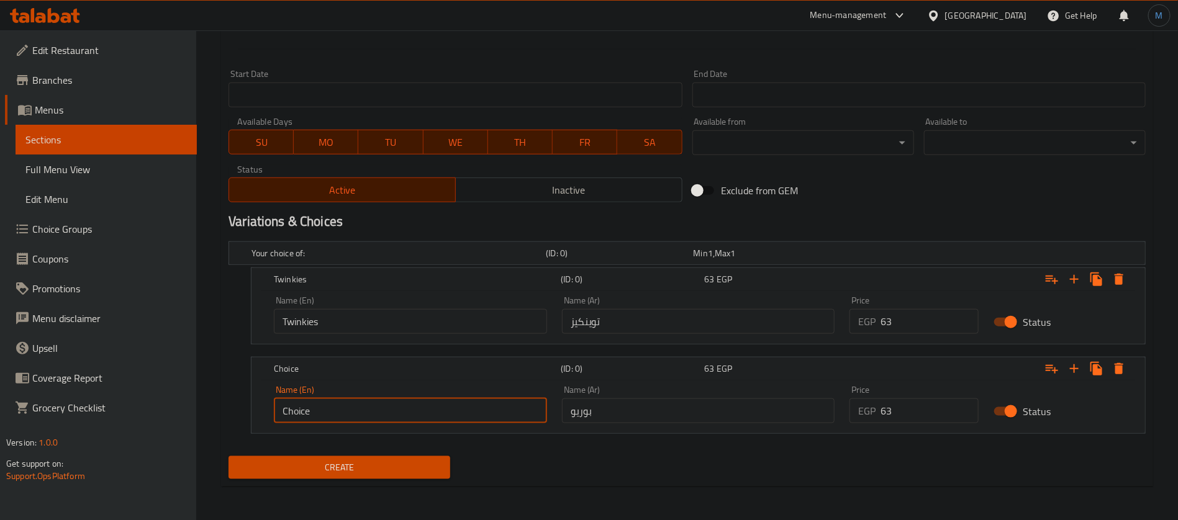
click at [374, 409] on input "Choice" at bounding box center [410, 411] width 273 height 25
paste input "Borio"
type input "Borio"
click at [372, 468] on span "Create" at bounding box center [339, 468] width 202 height 16
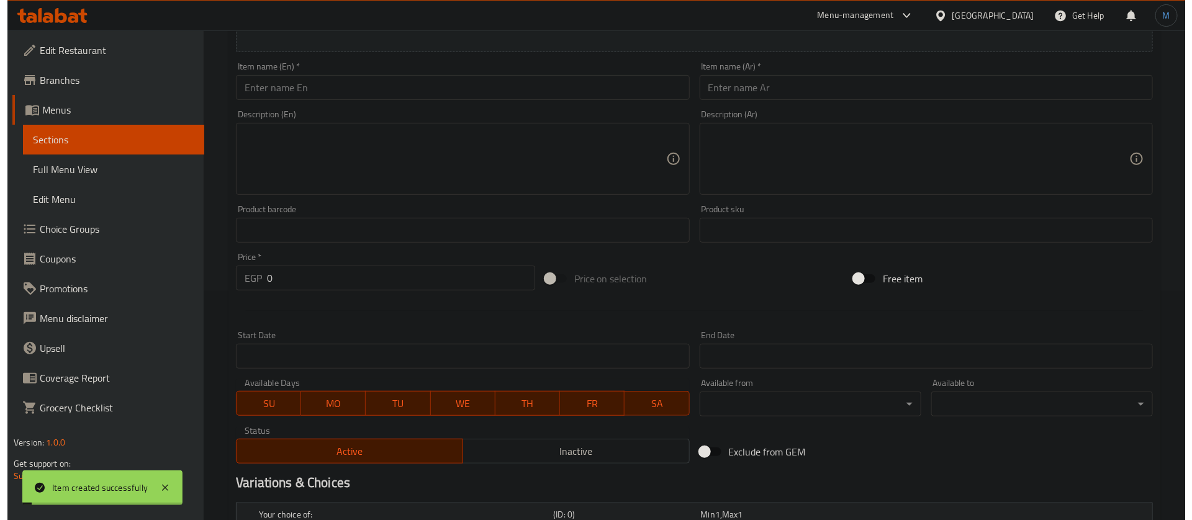
scroll to position [397, 0]
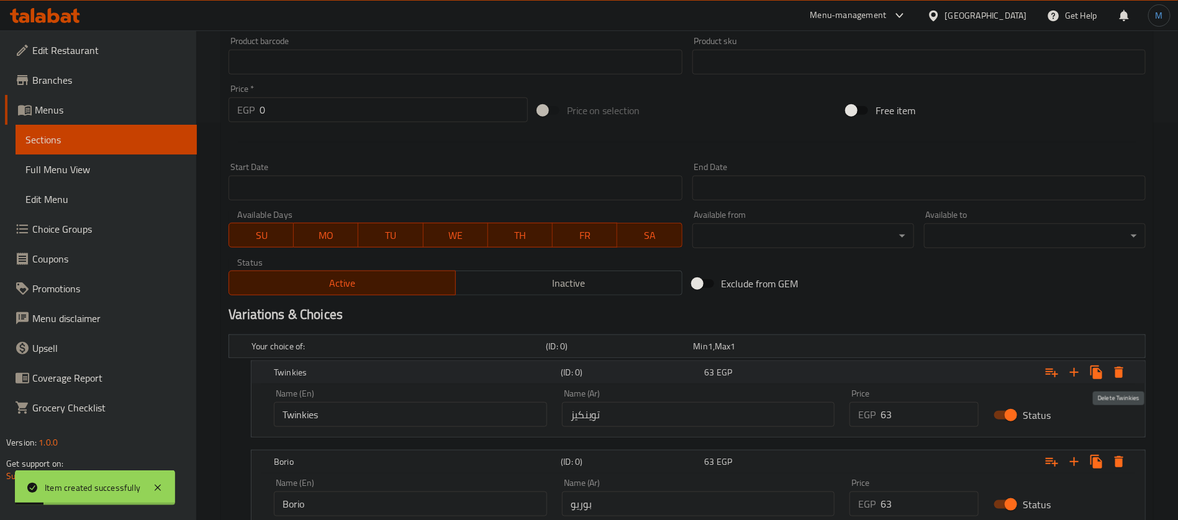
click at [1112, 368] on icon "Expand" at bounding box center [1118, 372] width 15 height 15
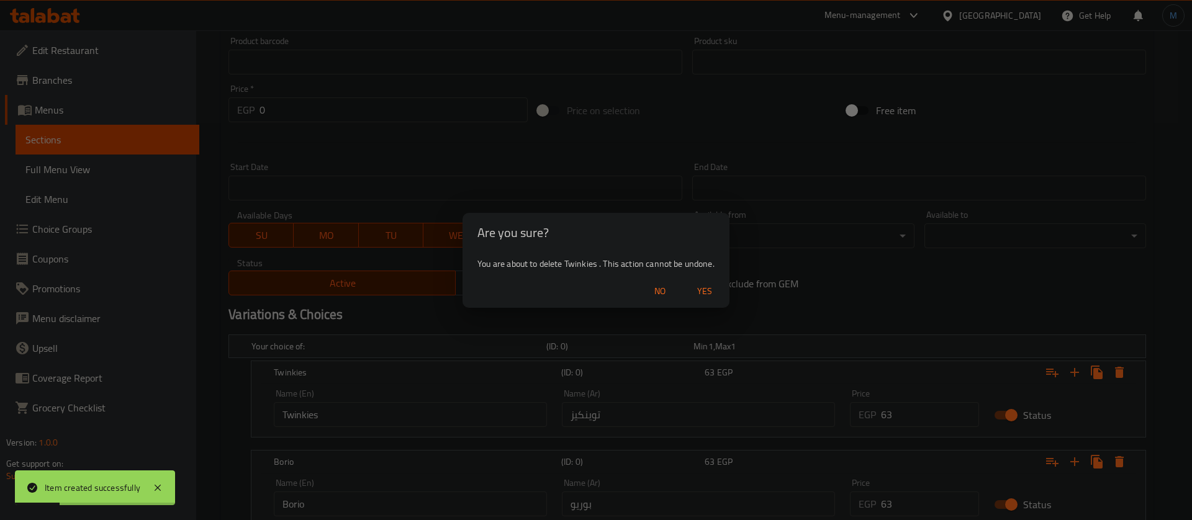
click at [702, 279] on div "No Yes" at bounding box center [595, 291] width 267 height 33
drag, startPoint x: 696, startPoint y: 276, endPoint x: 700, endPoint y: 282, distance: 6.9
click at [696, 276] on div "No Yes" at bounding box center [595, 291] width 267 height 33
click at [700, 282] on button "Yes" at bounding box center [705, 291] width 40 height 23
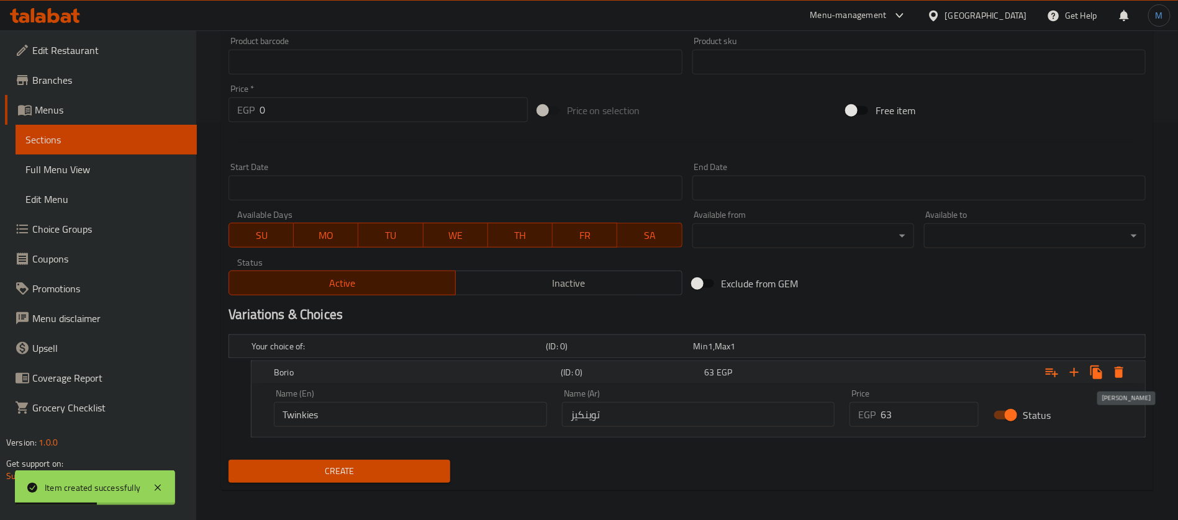
click at [1114, 368] on icon "Expand" at bounding box center [1118, 372] width 15 height 15
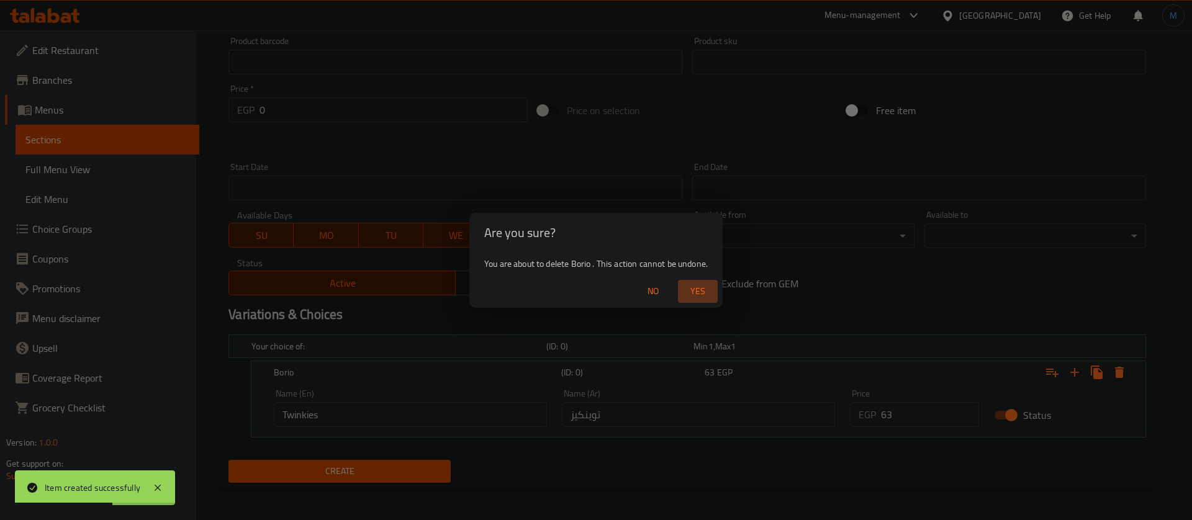
click at [696, 290] on span "Yes" at bounding box center [698, 292] width 30 height 16
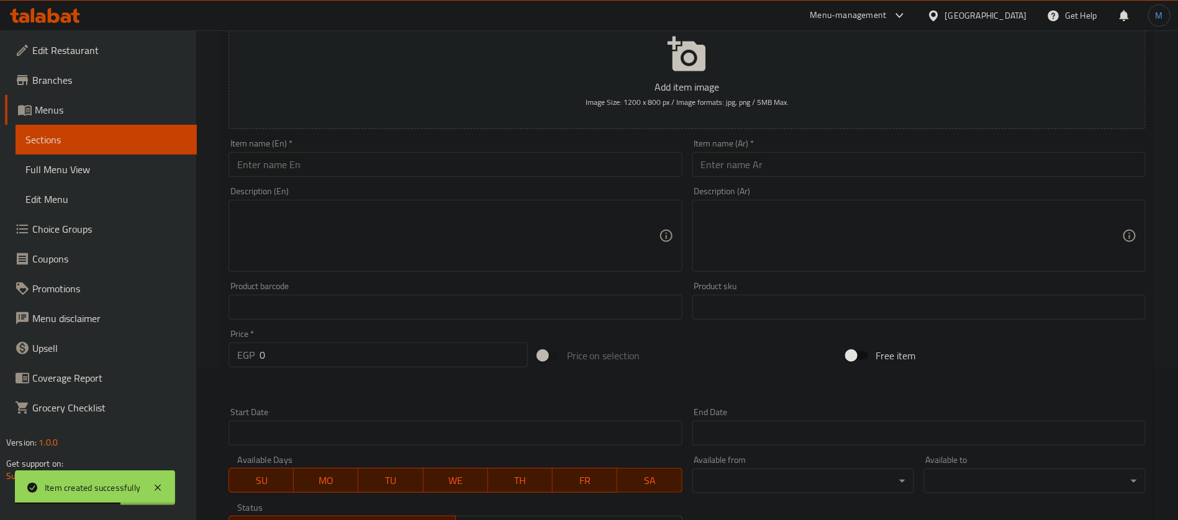
scroll to position [77, 0]
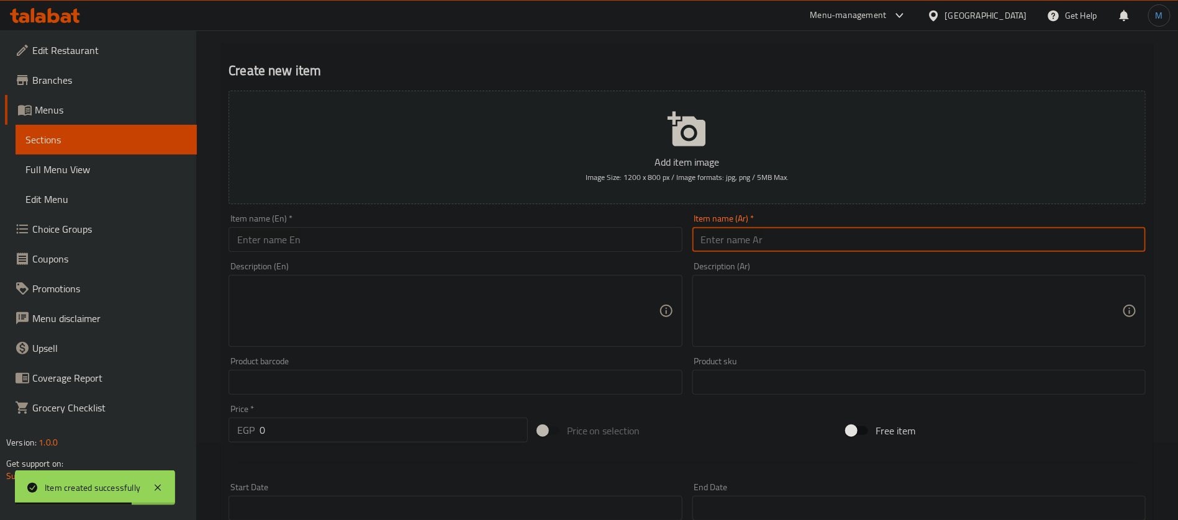
click at [806, 235] on input "text" at bounding box center [918, 239] width 453 height 25
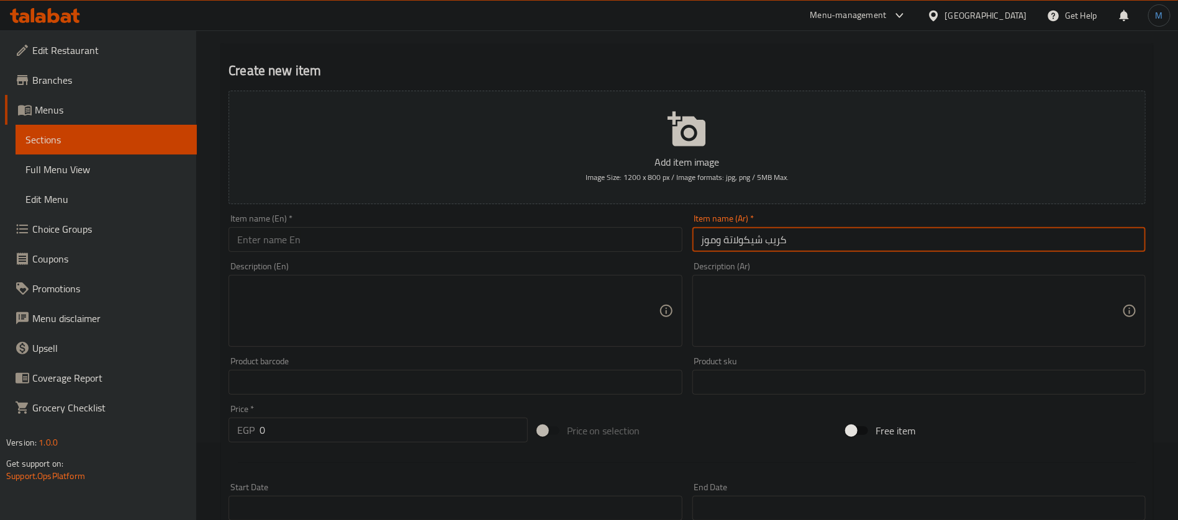
type input "كريب شيكولاتة وموز"
click at [408, 238] on input "text" at bounding box center [454, 239] width 453 height 25
paste input "Chocolate and banana crepe"
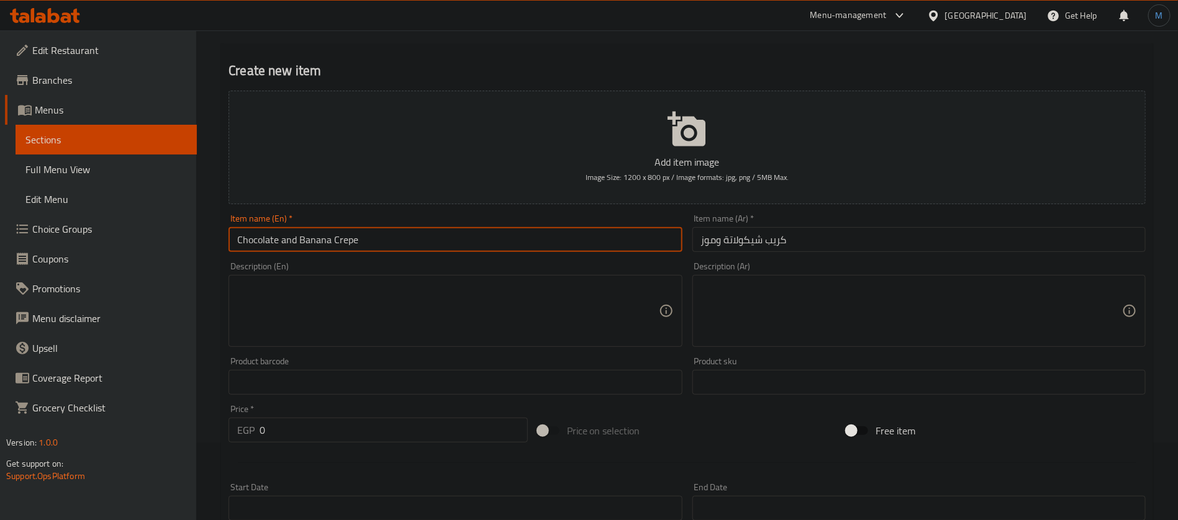
type input "Chocolate and Banana Crepe"
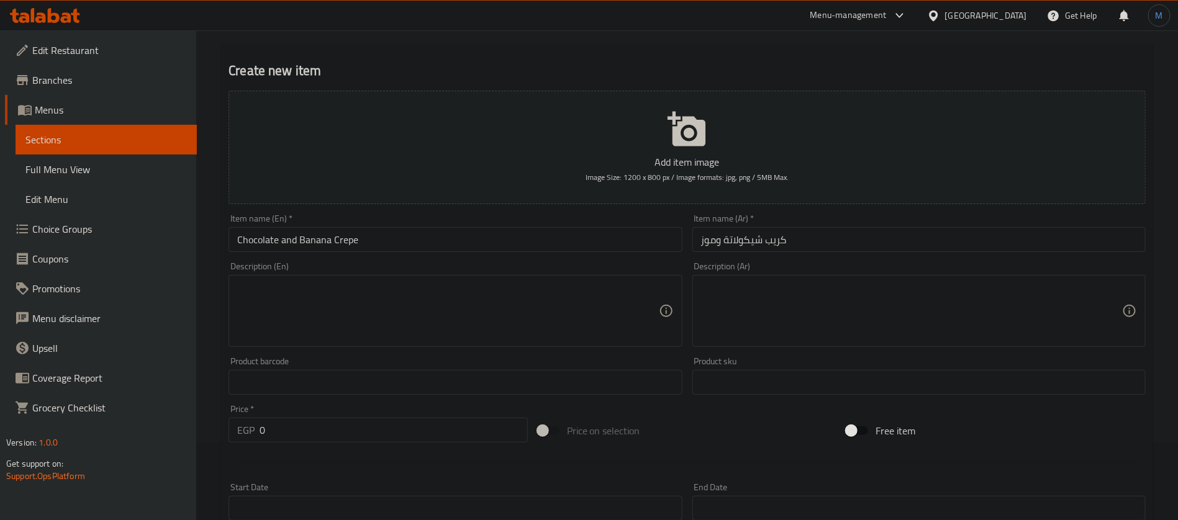
click at [402, 415] on div "Price   * EGP 0 Price *" at bounding box center [377, 424] width 299 height 38
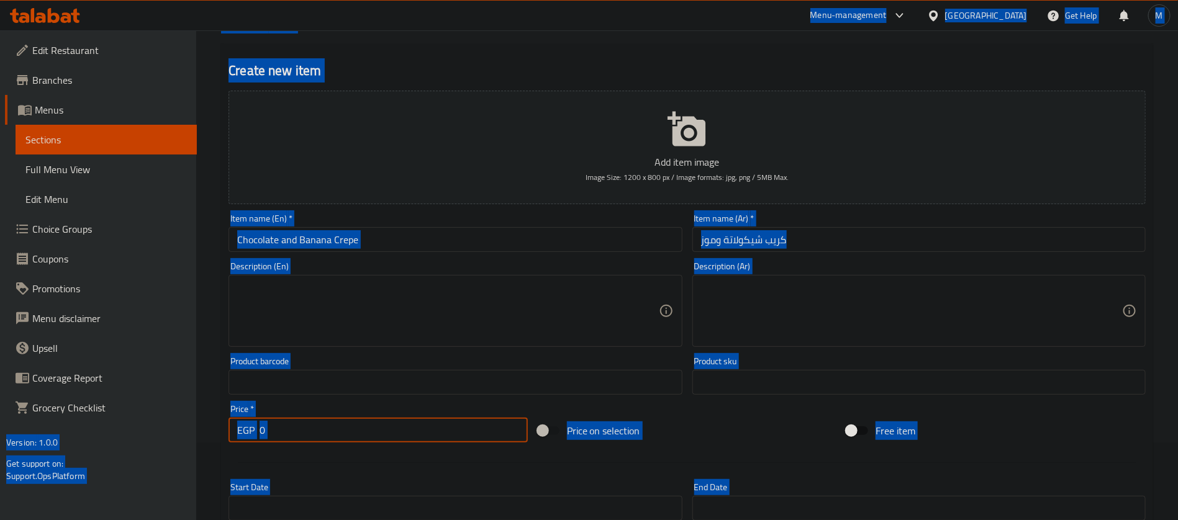
click at [402, 422] on input "0" at bounding box center [393, 430] width 268 height 25
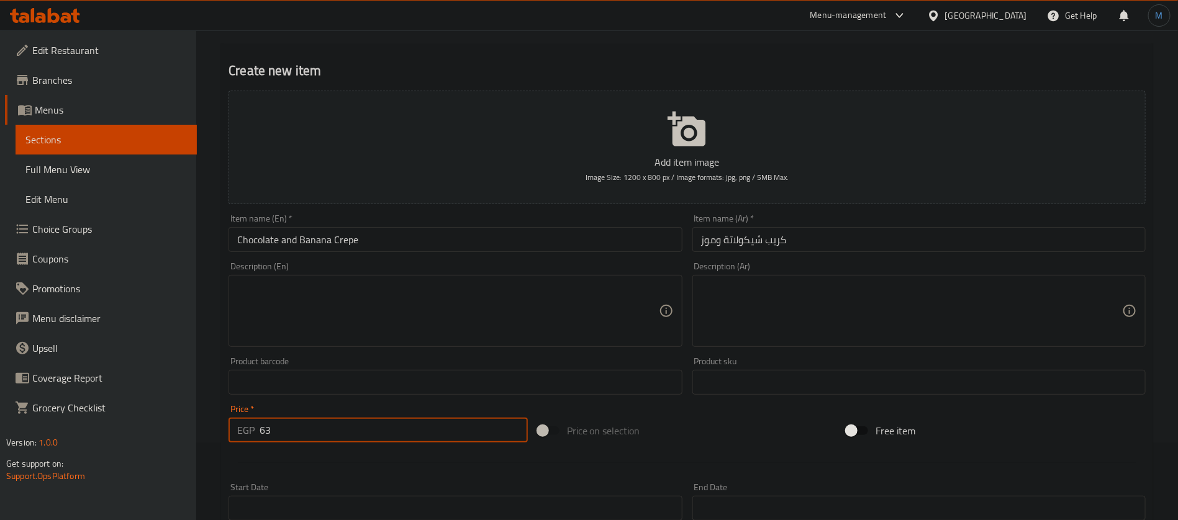
type input "63"
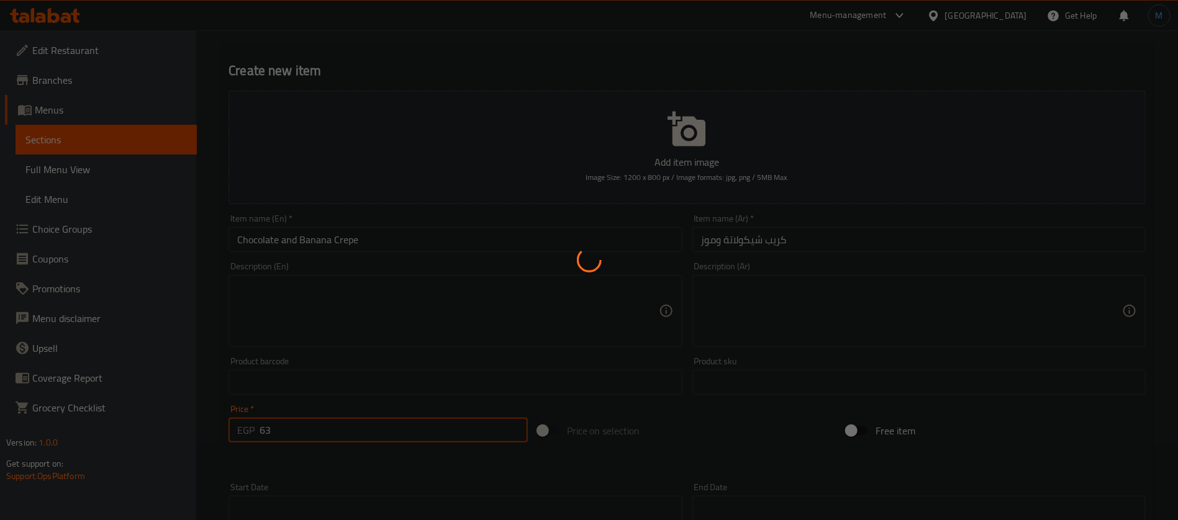
type input "0"
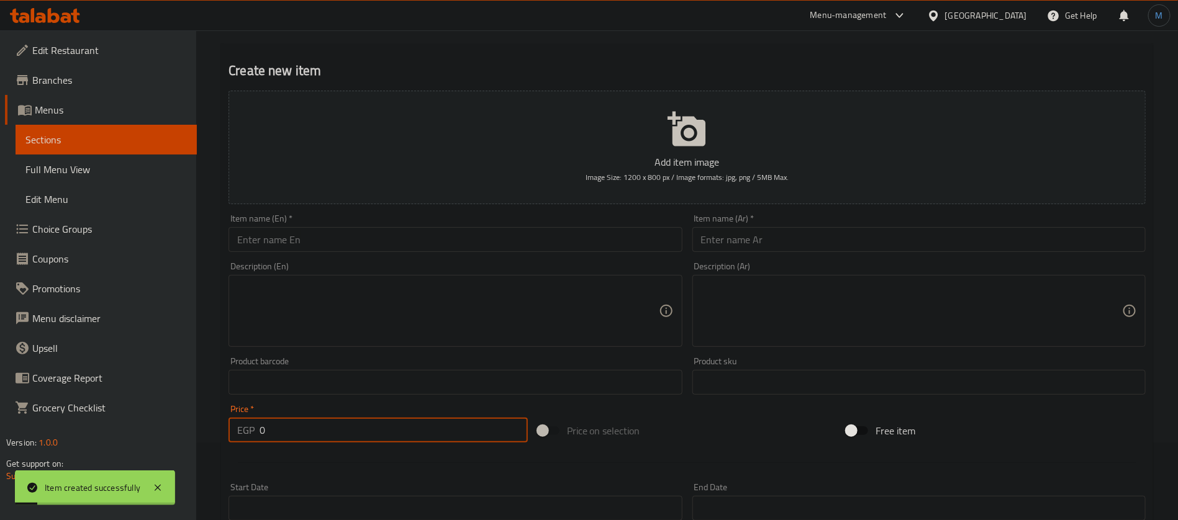
click at [842, 241] on input "text" at bounding box center [918, 239] width 453 height 25
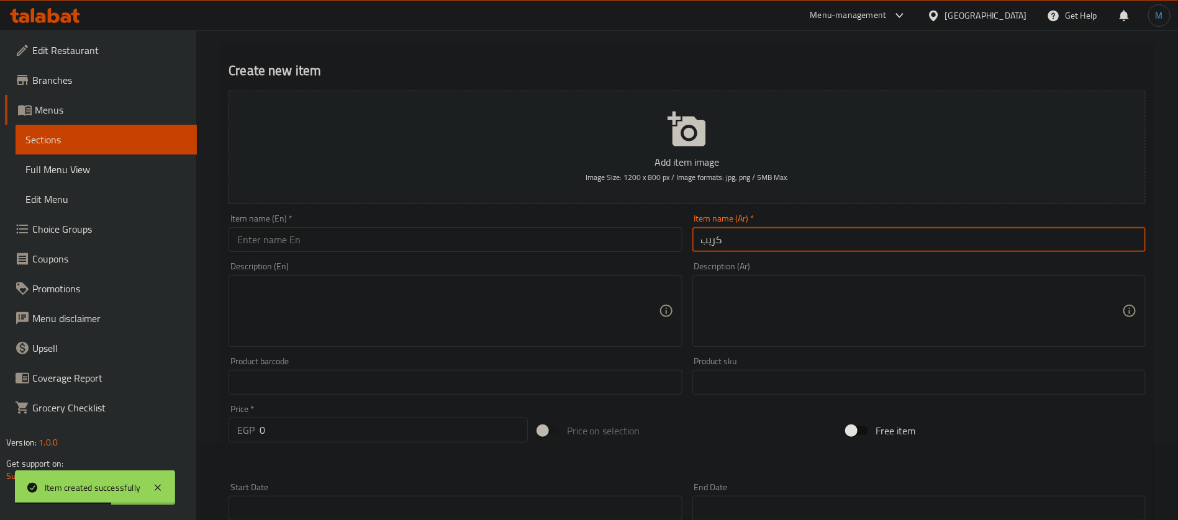
paste input "شيكولاتة ومكسرات"
type input "كريب شيكولاتة ومكسرات"
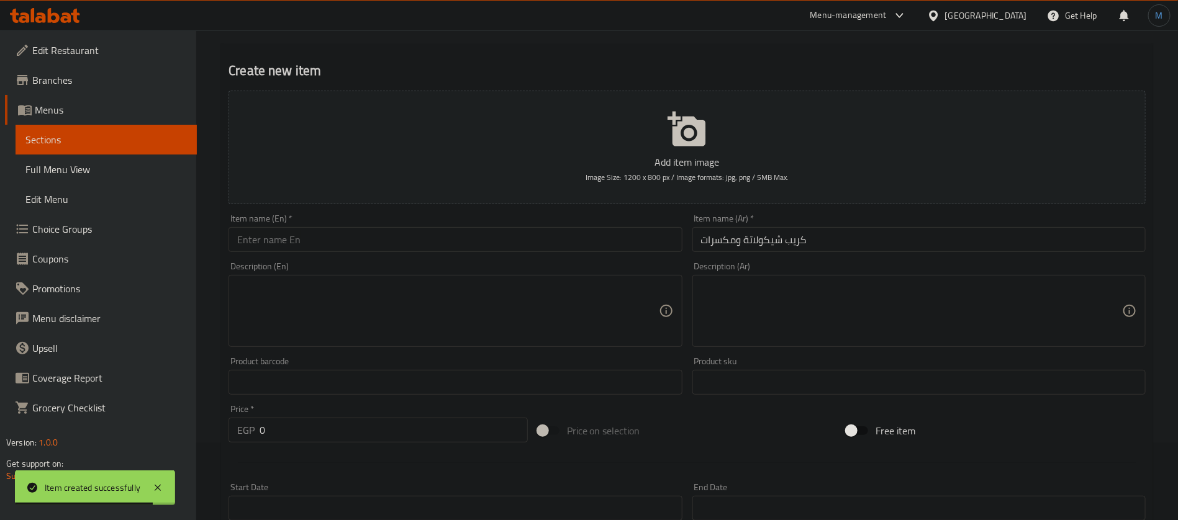
click at [350, 253] on div "Item name (En)   * Item name (En) *" at bounding box center [454, 233] width 463 height 48
click at [348, 250] on input "text" at bounding box center [454, 239] width 453 height 25
paste input "Chocolate and Nut Crepe"
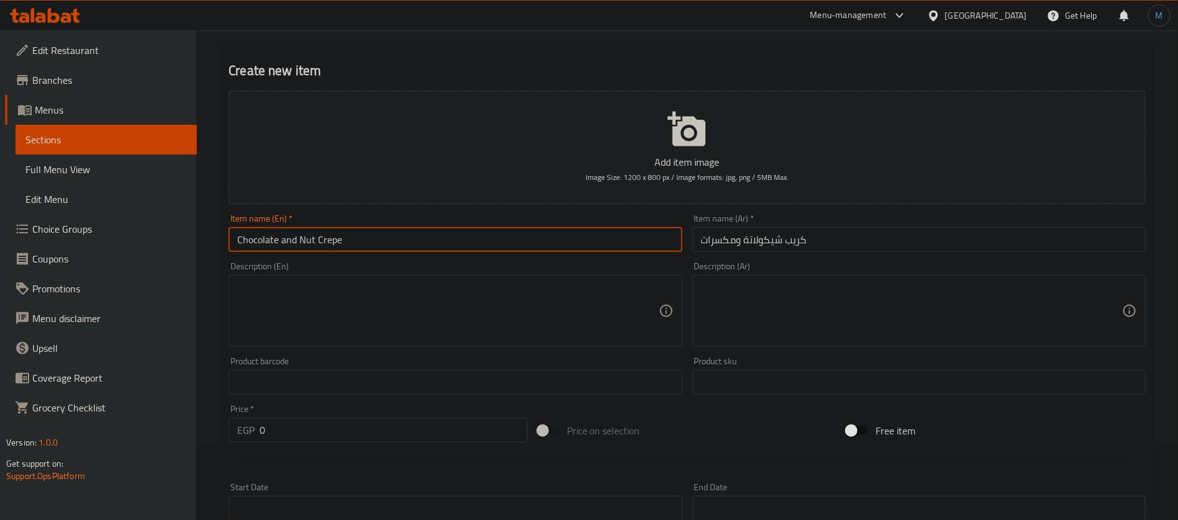
type input "Chocolate and Nut Crepe"
click at [363, 376] on input "text" at bounding box center [454, 382] width 453 height 25
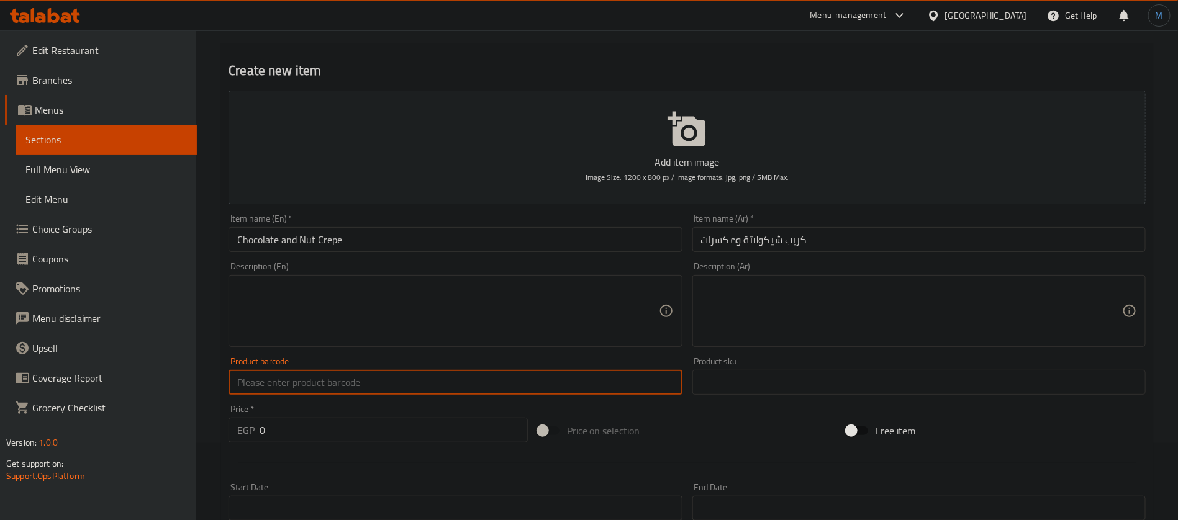
click at [327, 444] on div "Price   * EGP 0 Price *" at bounding box center [377, 424] width 309 height 48
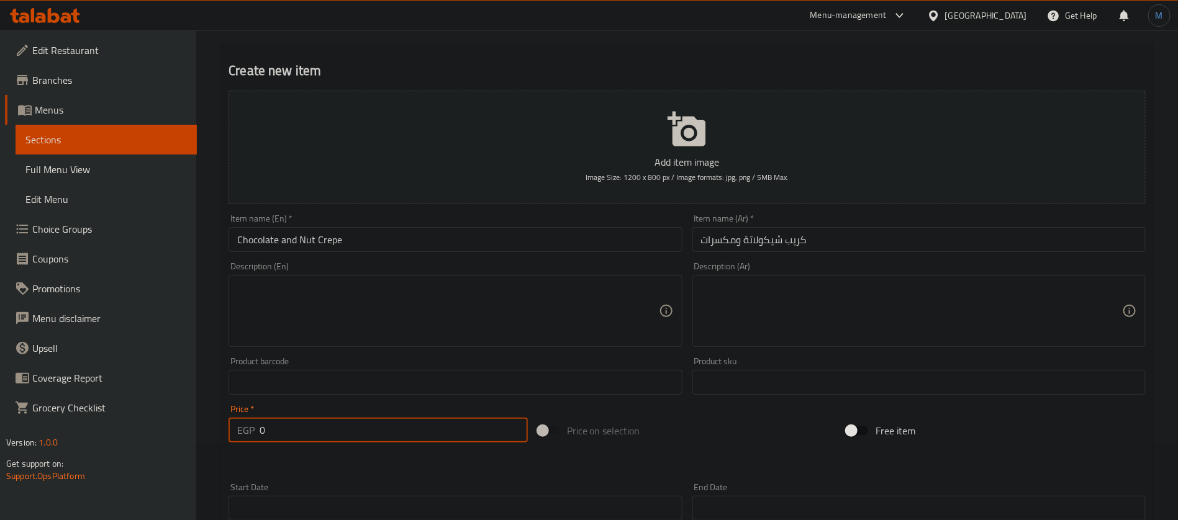
click at [327, 438] on input "0" at bounding box center [393, 430] width 268 height 25
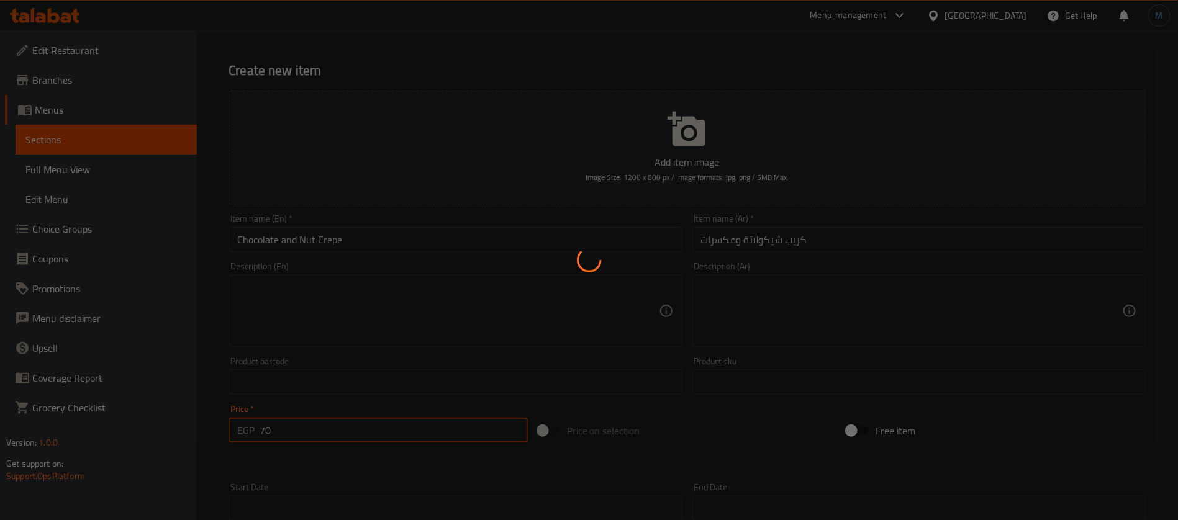
type input "0"
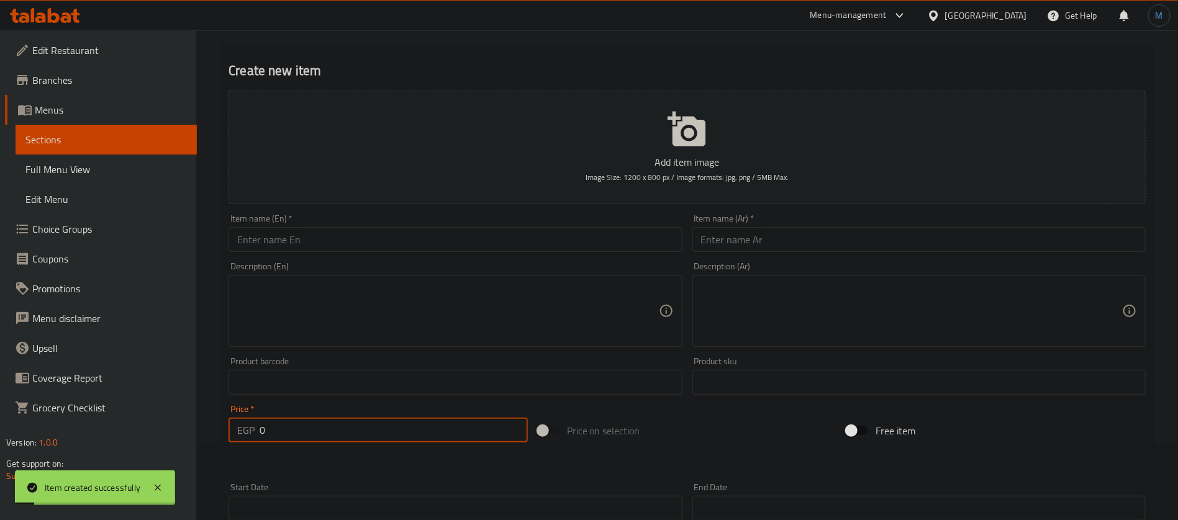
click at [817, 228] on input "text" at bounding box center [918, 239] width 453 height 25
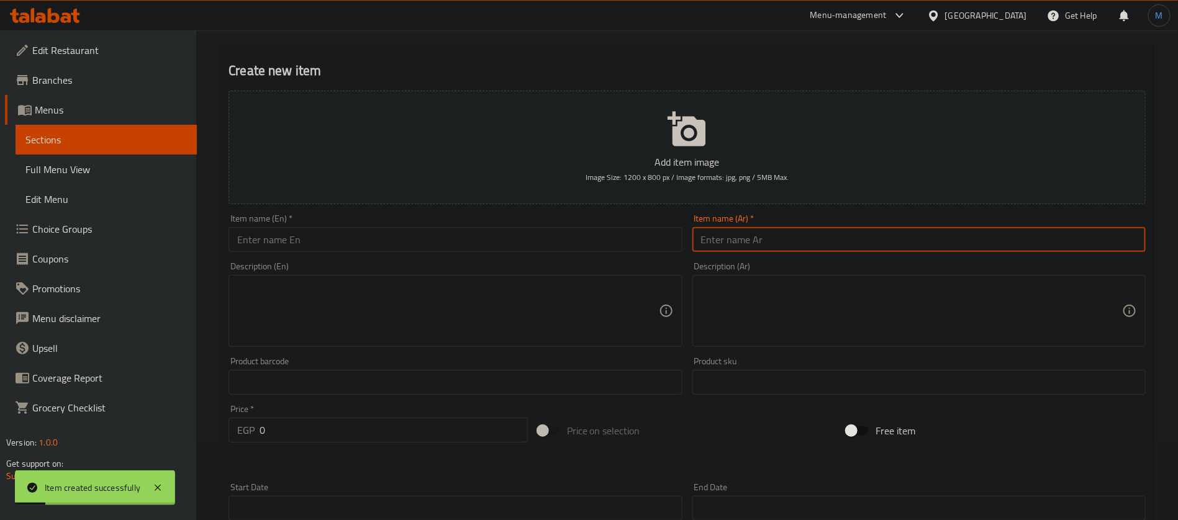
type input "ط"
paste input "شيكولاتة وقشدة وعسل"
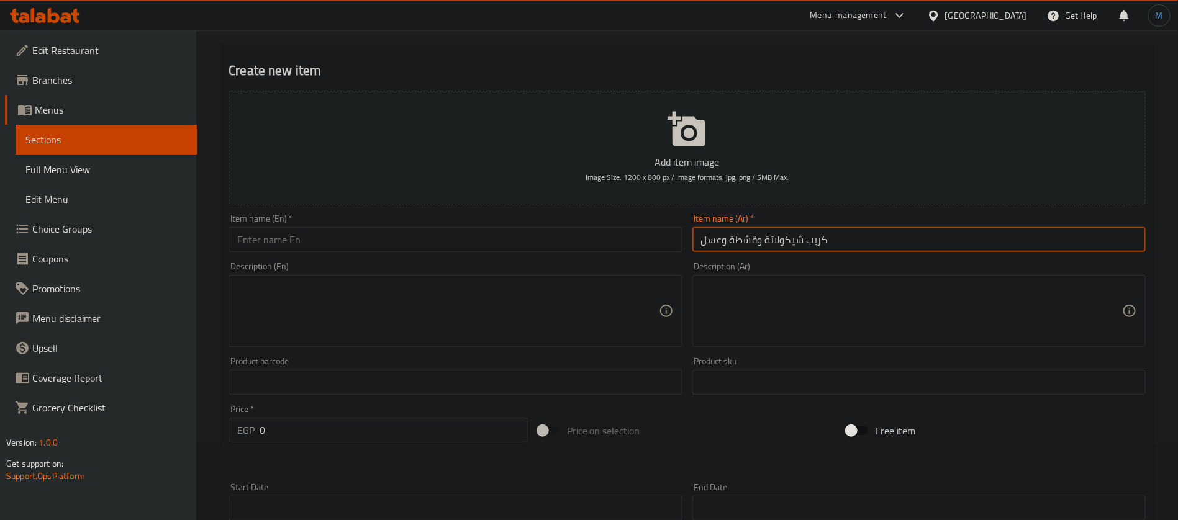
type input "كريب شيكولاتة وقشطة وعسل"
click at [537, 238] on input "text" at bounding box center [454, 239] width 453 height 25
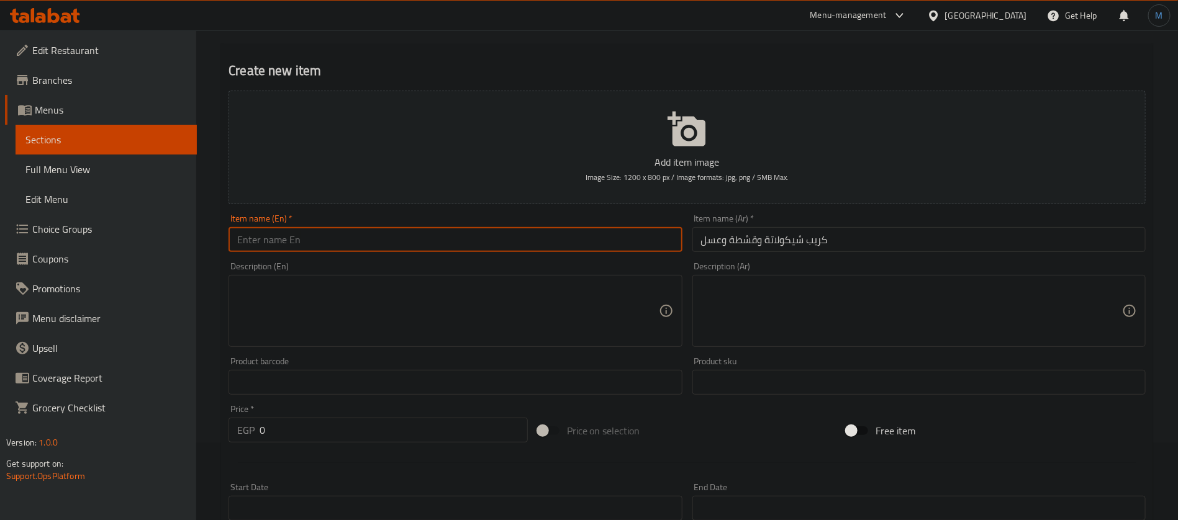
paste input "Chocolate, cream and honey crepe"
click at [297, 237] on input "Chocolate, Cream and Honey Crepe" at bounding box center [454, 239] width 453 height 25
click at [319, 231] on input "Chocolate And Cream and Honey Crepe" at bounding box center [454, 239] width 453 height 25
paste input "Qeshta"
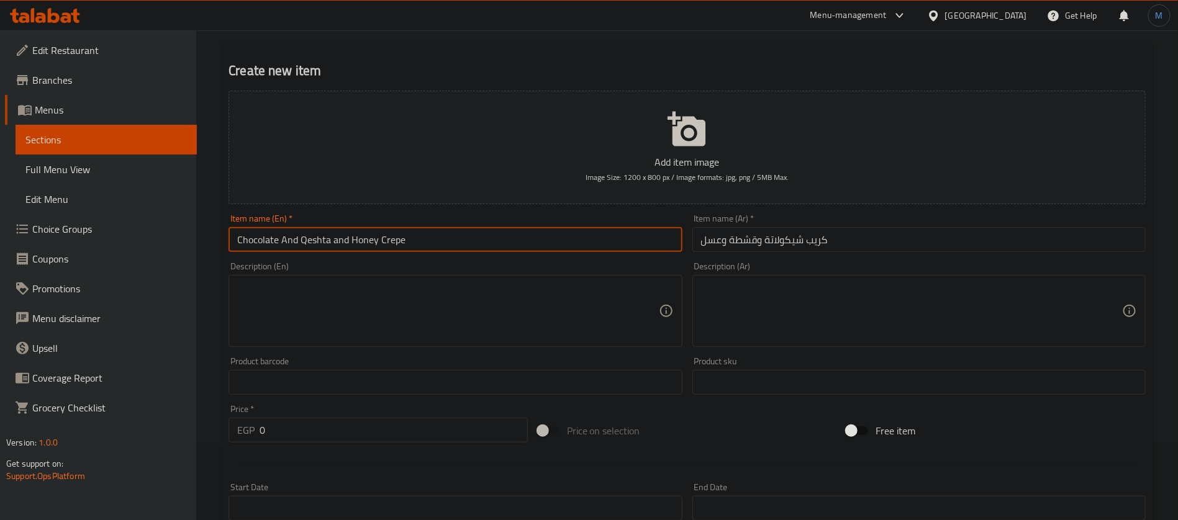
type input "Chocolate And Qeshta and Honey Crepe"
click at [412, 420] on input "0" at bounding box center [393, 430] width 268 height 25
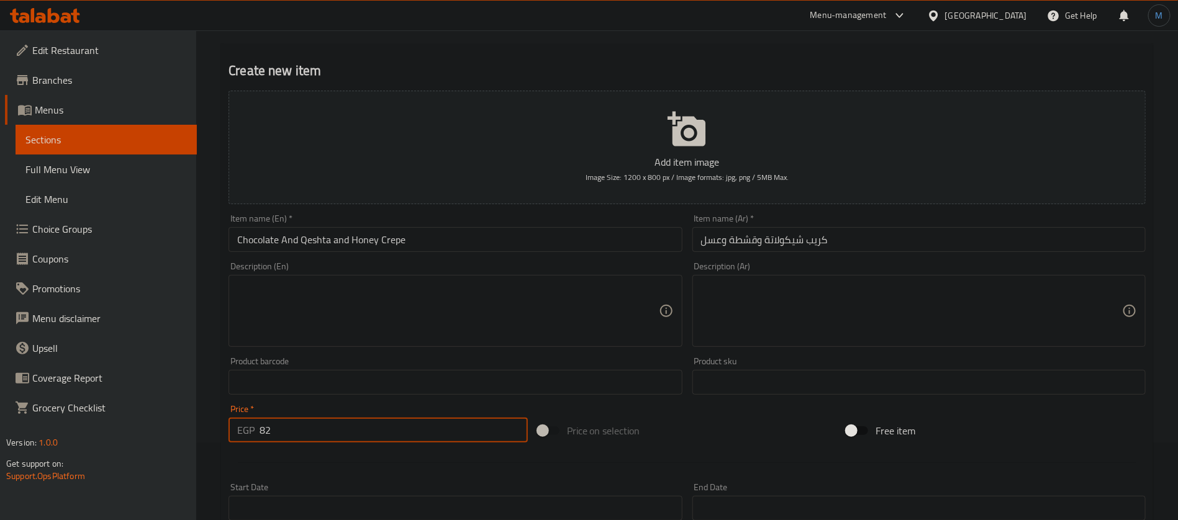
type input "82"
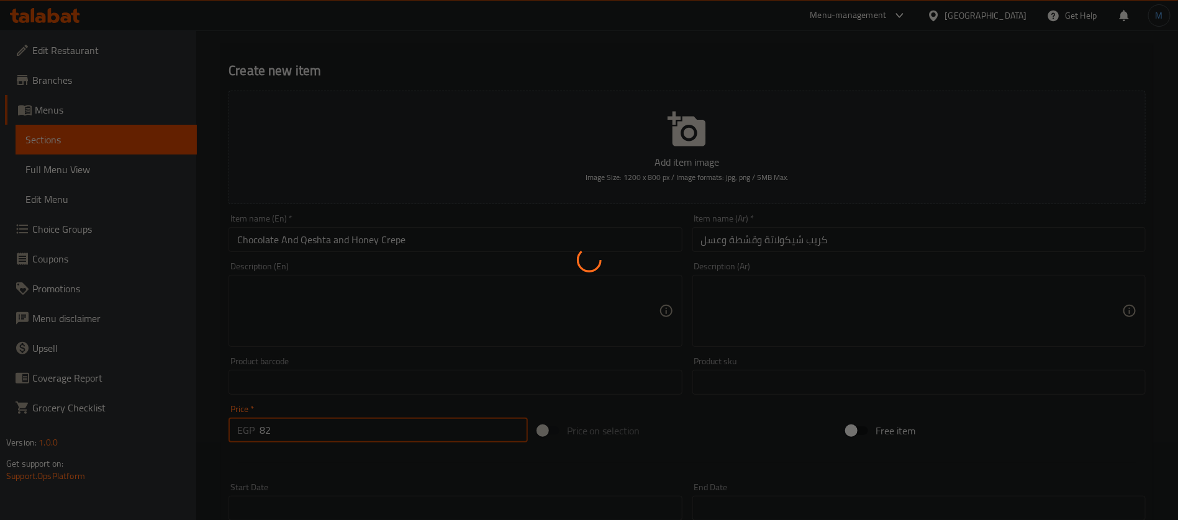
type input "0"
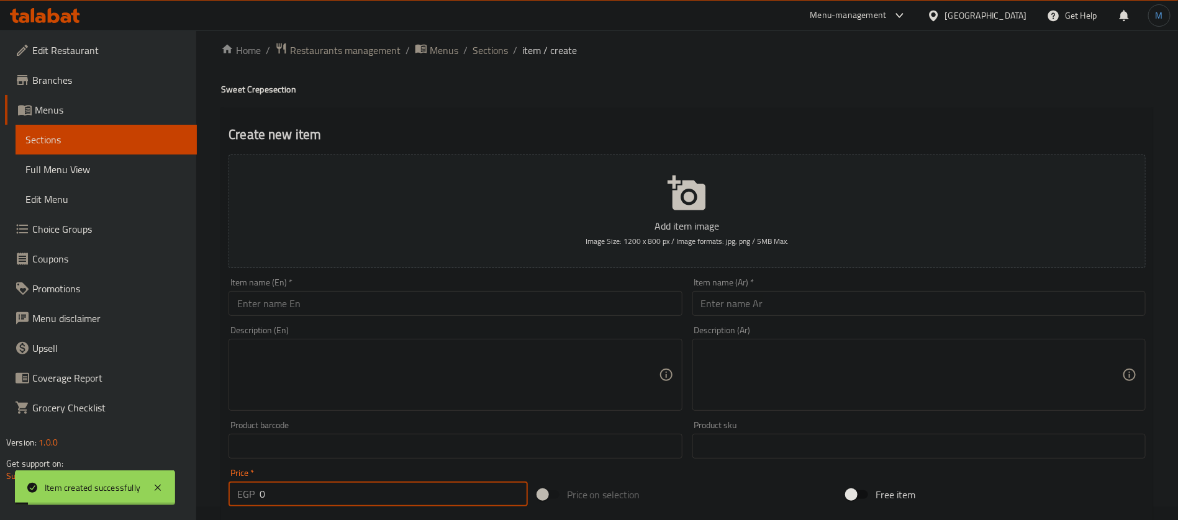
scroll to position [0, 0]
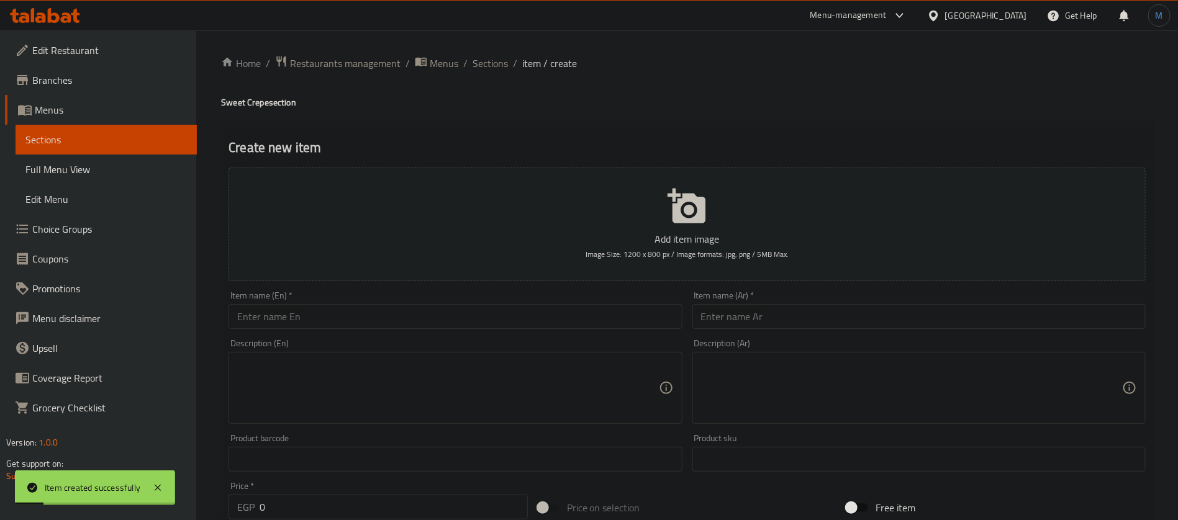
drag, startPoint x: 525, startPoint y: 124, endPoint x: 462, endPoint y: 76, distance: 78.8
click at [522, 121] on div "Create new item Add item image Image Size: 1200 x 800 px / Image formats: jpg, …" at bounding box center [687, 481] width 932 height 723
click at [500, 62] on span "Sections" at bounding box center [489, 63] width 35 height 15
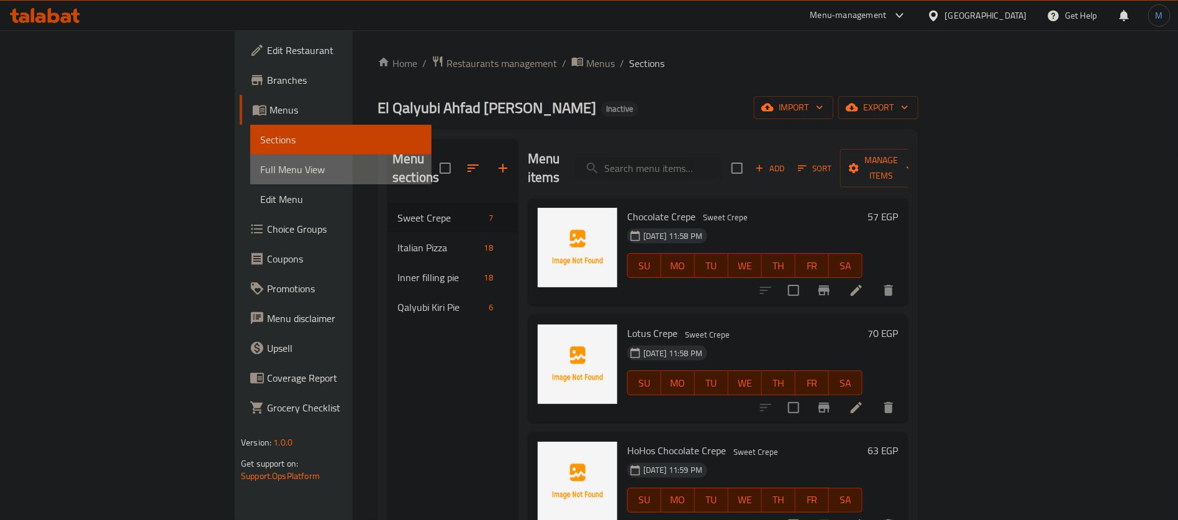
click at [260, 163] on span "Full Menu View" at bounding box center [340, 169] width 161 height 15
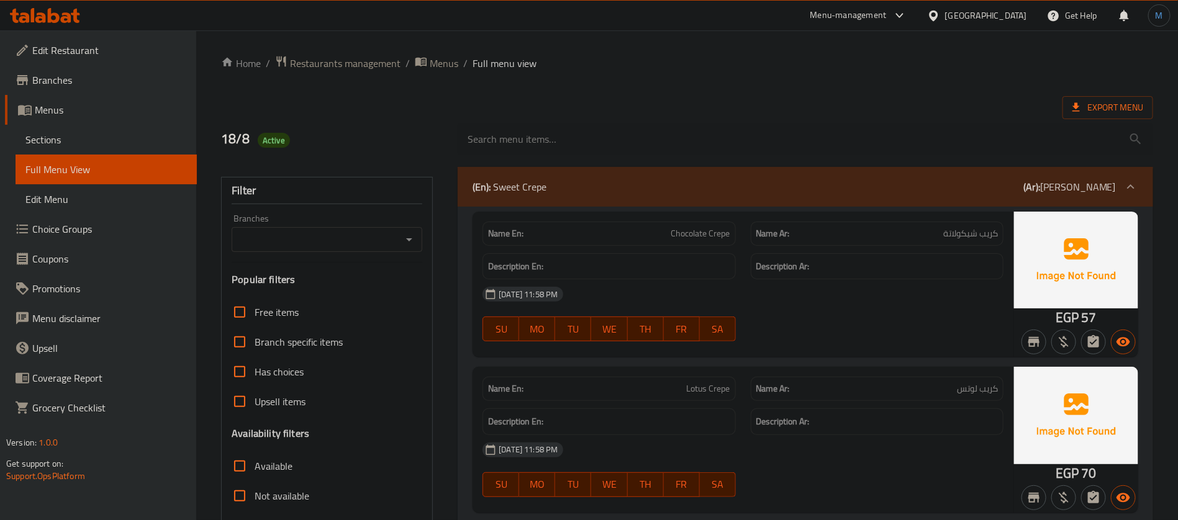
scroll to position [186, 0]
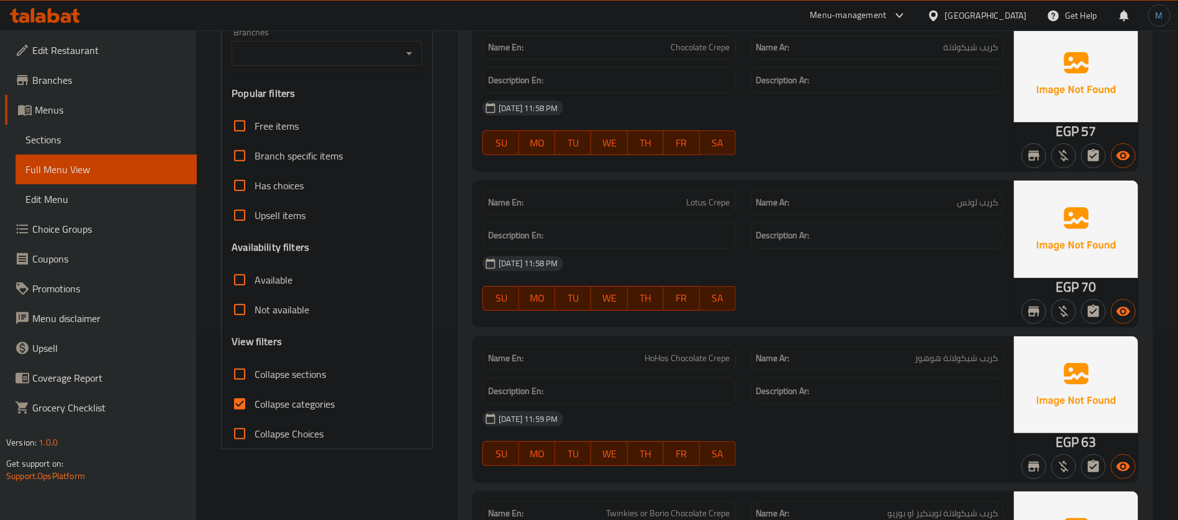
click at [256, 402] on span "Collapse categories" at bounding box center [295, 404] width 80 height 15
click at [255, 402] on input "Collapse categories" at bounding box center [240, 404] width 30 height 30
checkbox input "false"
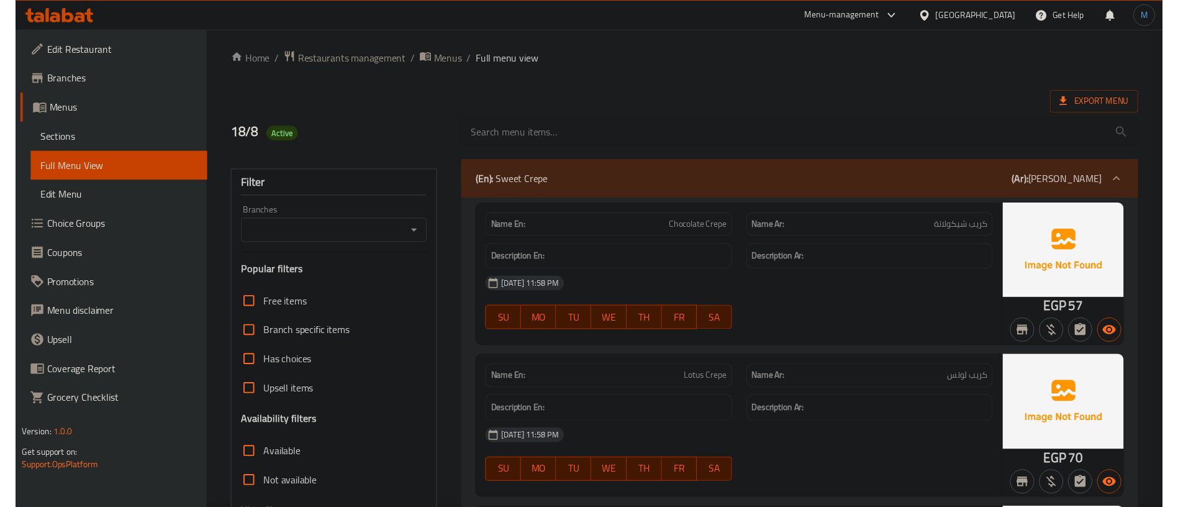
scroll to position [0, 0]
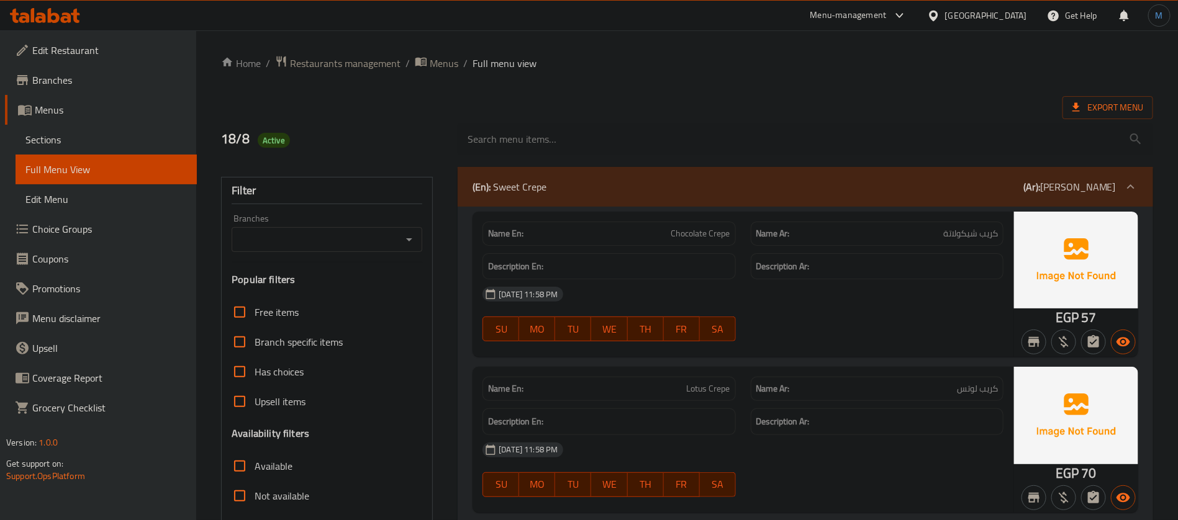
click at [987, 181] on div "(En): Sweet Crepe (Ar): [PERSON_NAME]" at bounding box center [793, 186] width 643 height 15
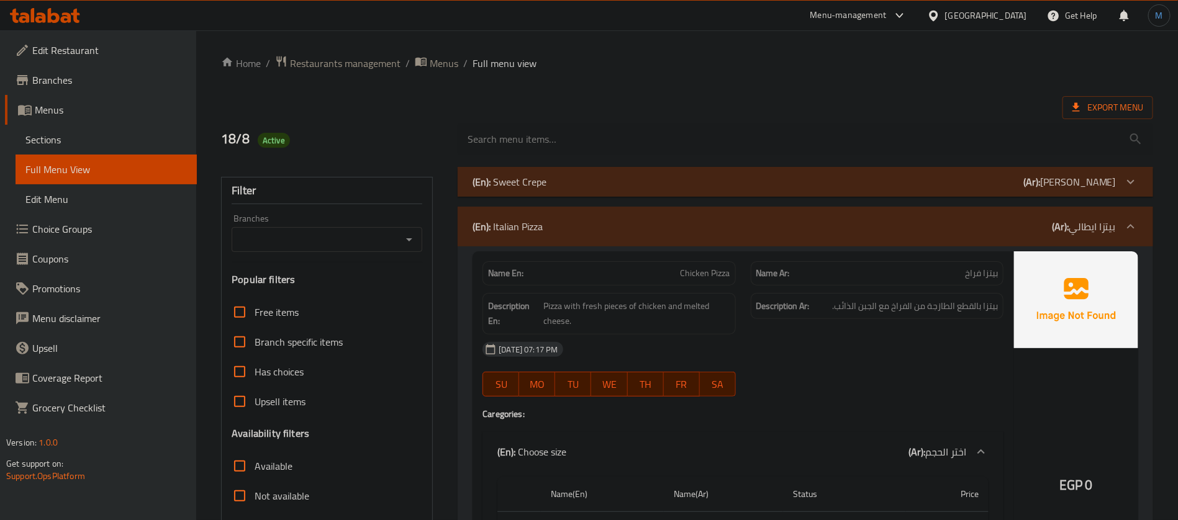
click at [990, 236] on div "(En): Italian Pizza (Ar): بيتزا ايطالي" at bounding box center [804, 227] width 695 height 40
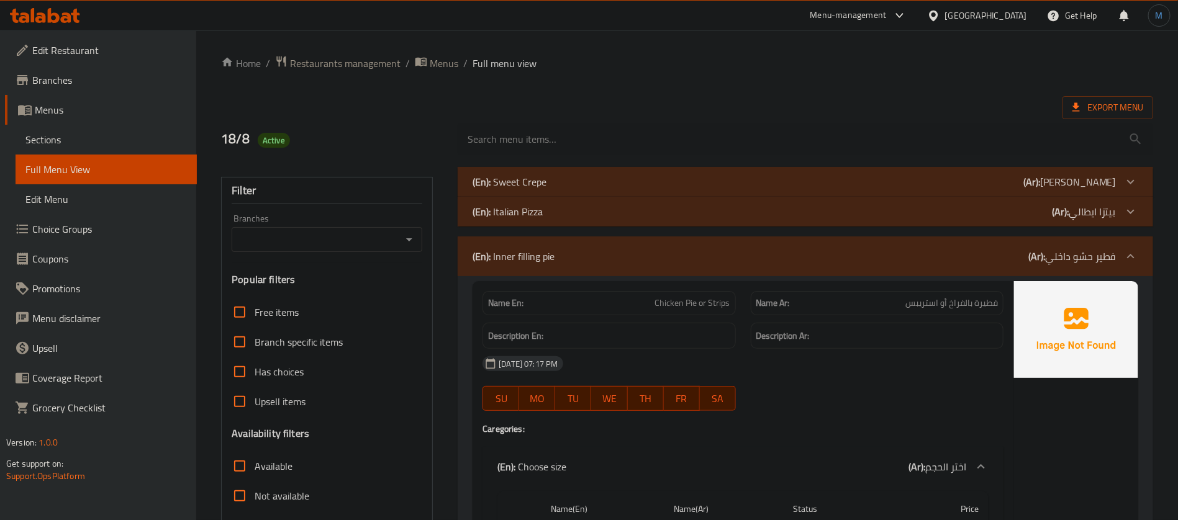
click at [1001, 261] on div "(En): Inner filling pie (Ar): فطير حشو داخلي" at bounding box center [793, 256] width 643 height 15
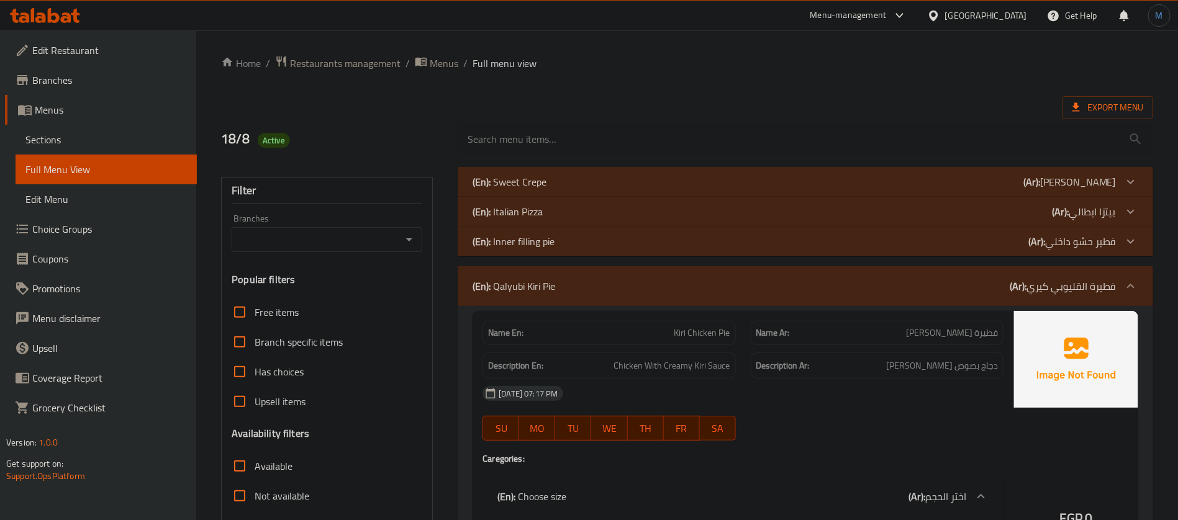
click at [1030, 273] on div "(En): Qalyubi Kiri Pie (Ar): فطيرة القليوبي كيري" at bounding box center [804, 286] width 695 height 40
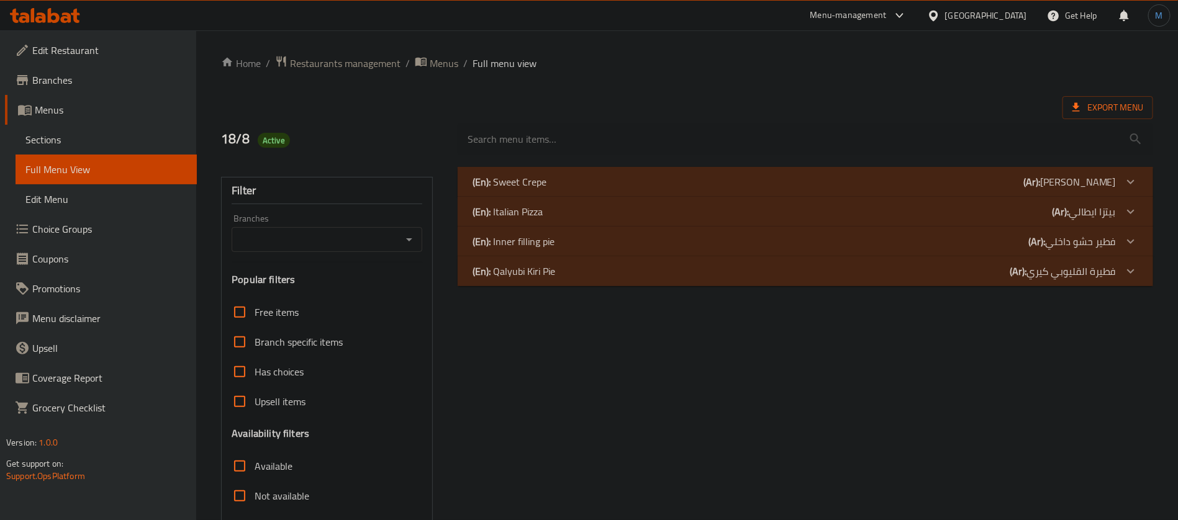
click at [1040, 179] on b "(Ar):" at bounding box center [1031, 182] width 17 height 19
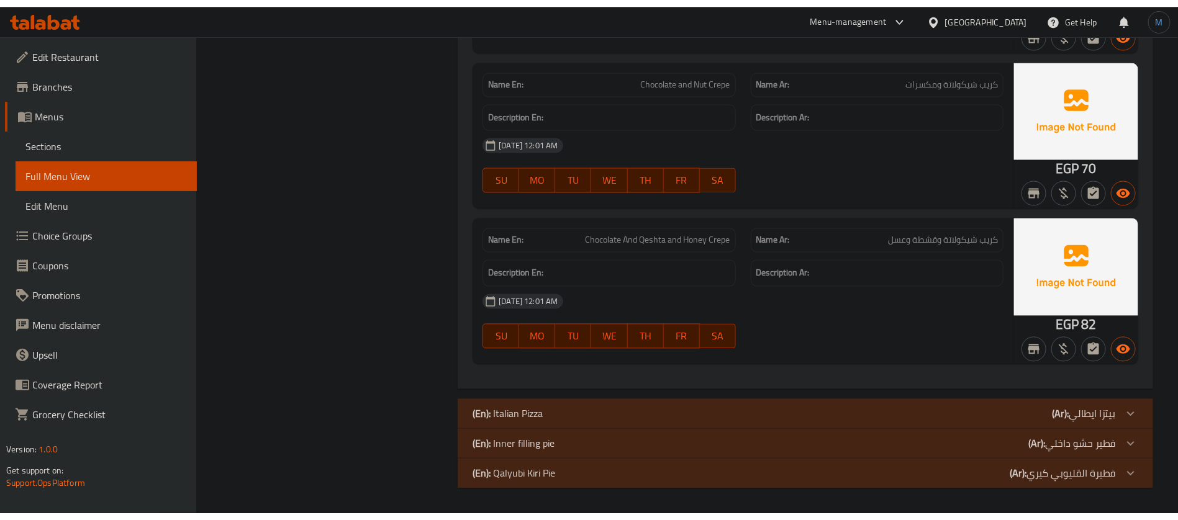
scroll to position [1122, 0]
